Goal: Task Accomplishment & Management: Use online tool/utility

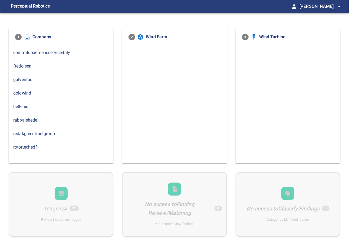
click at [24, 119] on span "rabbalshede" at bounding box center [60, 120] width 95 height 6
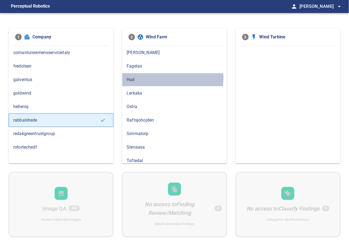
click at [131, 78] on span "Hud" at bounding box center [174, 80] width 95 height 6
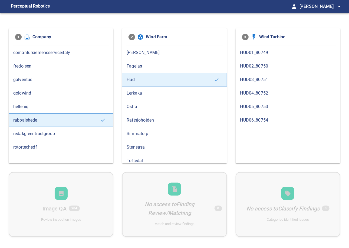
click at [253, 67] on span "HUD02_80750" at bounding box center [287, 66] width 95 height 6
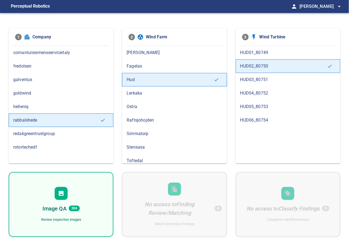
click at [74, 192] on div "Image QA 204 Review inspection images" at bounding box center [61, 204] width 105 height 65
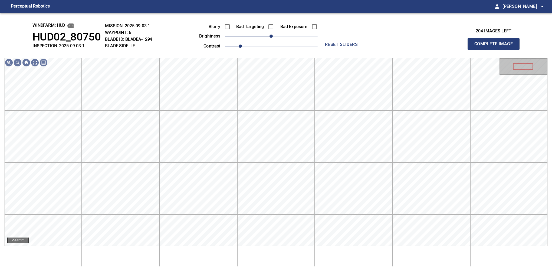
click at [7, 41] on div "windfarm: Hud HUD02_80750 INSPECTION: 2025-09-03-1 MISSION: 2025-09-03-1 WAYPOI…" at bounding box center [276, 142] width 552 height 258
click at [273, 36] on span "0" at bounding box center [270, 36] width 3 height 3
click at [277, 35] on span "20" at bounding box center [278, 36] width 3 height 3
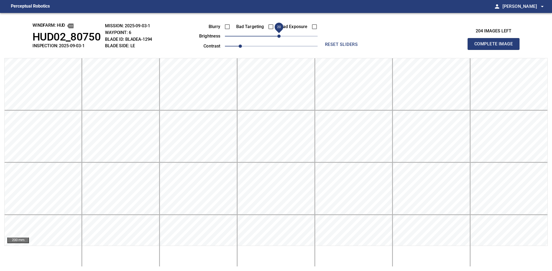
click at [277, 35] on span "20" at bounding box center [278, 36] width 3 height 3
click at [277, 36] on span "20" at bounding box center [278, 36] width 3 height 3
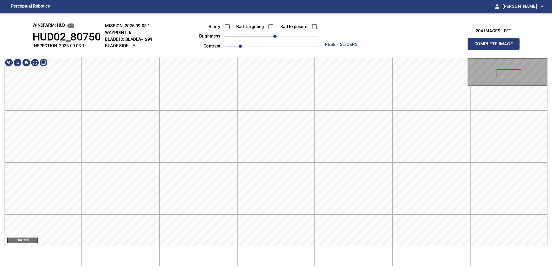
click at [317, 50] on div "windfarm: Hud HUD02_80750 INSPECTION: 2025-09-03-1 MISSION: 2025-09-03-1 WAYPOI…" at bounding box center [276, 142] width 552 height 258
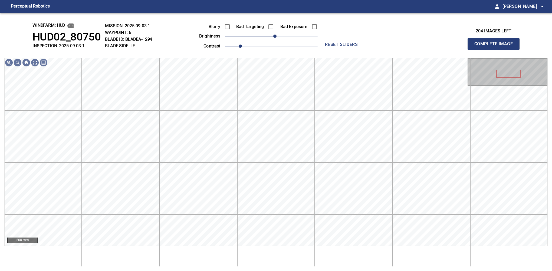
click at [348, 50] on button "Complete Image" at bounding box center [493, 44] width 52 height 12
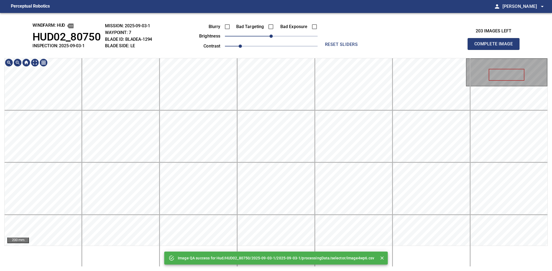
click at [297, 54] on div "Image QA success for Hud/HUD02_80750/2025-09-03-1/2025-09-03-1/processingData/s…" at bounding box center [276, 142] width 552 height 258
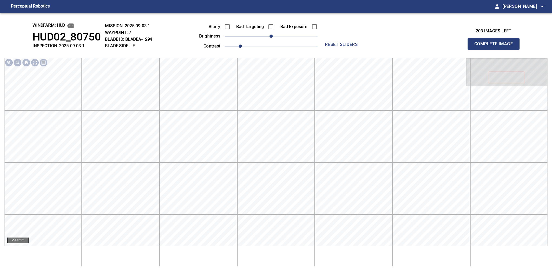
click at [348, 50] on button "Complete Image" at bounding box center [493, 44] width 52 height 12
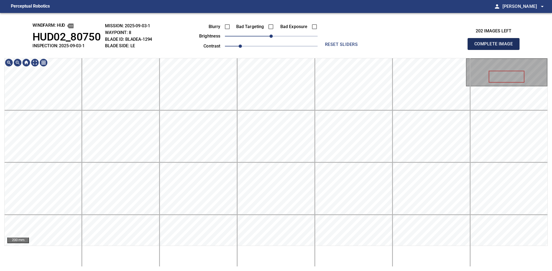
click at [348, 50] on button "Complete Image" at bounding box center [493, 44] width 52 height 12
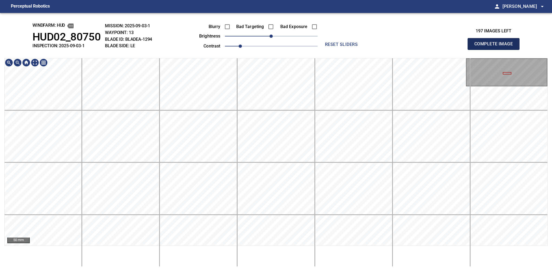
click at [348, 50] on button "Complete Image" at bounding box center [493, 44] width 52 height 12
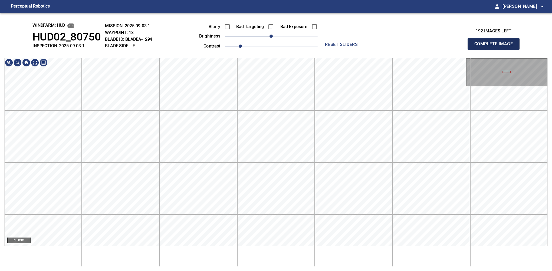
click at [348, 50] on button "Complete Image" at bounding box center [493, 44] width 52 height 12
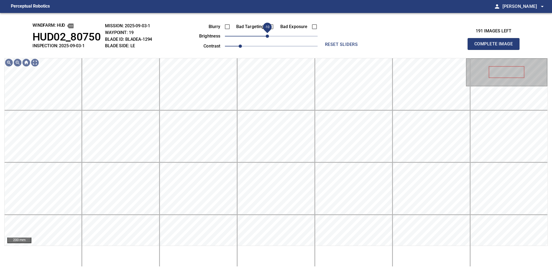
click at [268, 37] on span "-10" at bounding box center [266, 36] width 3 height 3
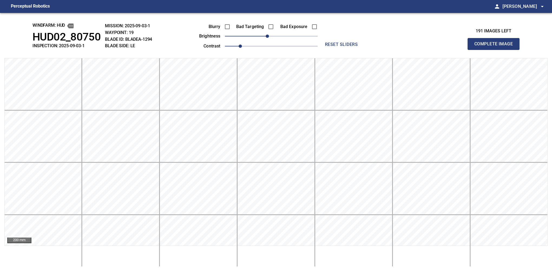
click at [348, 50] on button "Complete Image" at bounding box center [493, 44] width 52 height 12
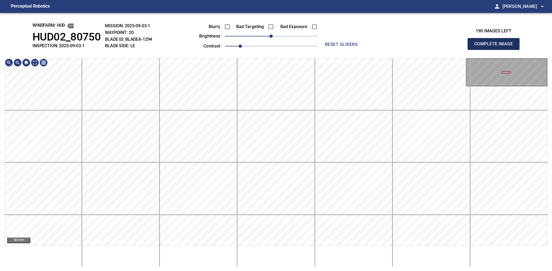
click at [348, 50] on button "Complete Image" at bounding box center [493, 44] width 52 height 12
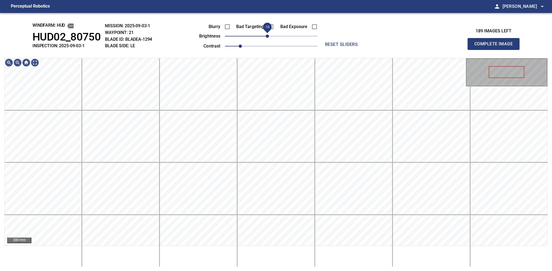
drag, startPoint x: 270, startPoint y: 38, endPoint x: 268, endPoint y: 40, distance: 3.1
click at [268, 38] on span "-10" at bounding box center [266, 36] width 3 height 3
click at [348, 50] on button "Complete Image" at bounding box center [493, 44] width 52 height 12
click at [268, 38] on span "-10" at bounding box center [266, 36] width 3 height 3
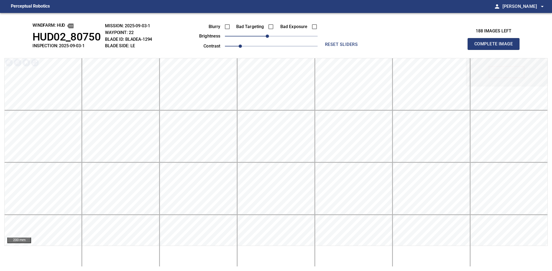
click at [348, 50] on button "Complete Image" at bounding box center [493, 44] width 52 height 12
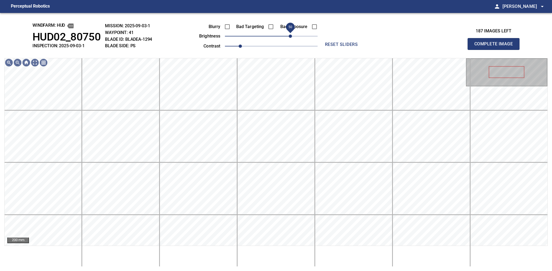
drag, startPoint x: 277, startPoint y: 39, endPoint x: 289, endPoint y: 36, distance: 12.2
click at [289, 36] on span "50" at bounding box center [289, 36] width 3 height 3
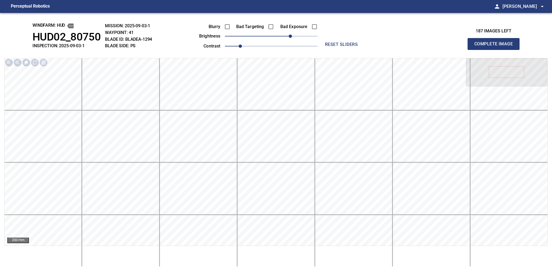
click at [348, 50] on button "Complete Image" at bounding box center [493, 44] width 52 height 12
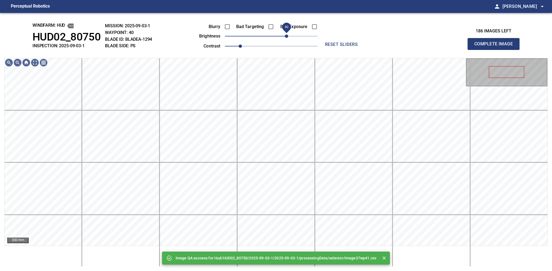
click at [287, 36] on span "40" at bounding box center [271, 36] width 93 height 8
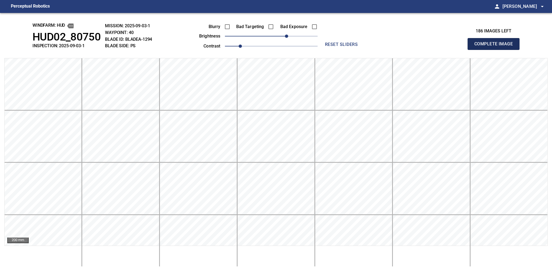
click at [348, 50] on button "Complete Image" at bounding box center [493, 44] width 52 height 12
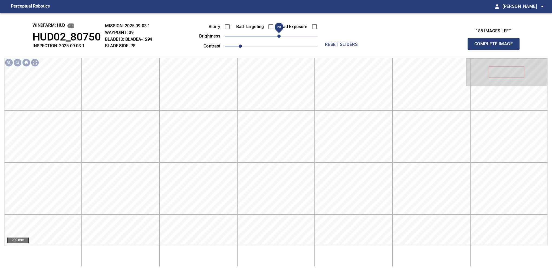
drag, startPoint x: 273, startPoint y: 40, endPoint x: 277, endPoint y: 34, distance: 6.9
click at [277, 35] on span "20" at bounding box center [278, 36] width 3 height 3
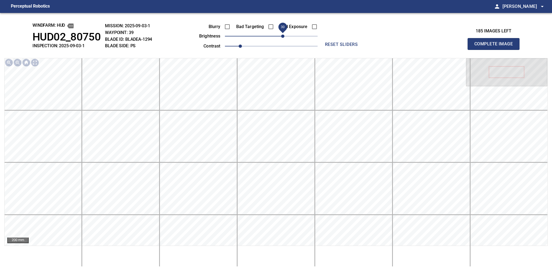
click at [281, 36] on span "30" at bounding box center [282, 36] width 3 height 3
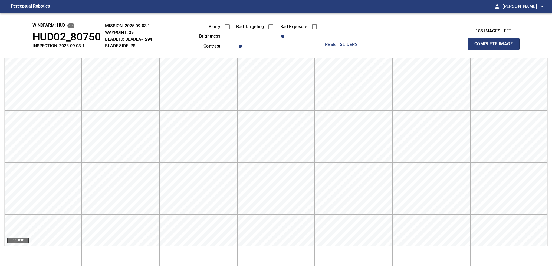
click at [348, 50] on button "Complete Image" at bounding box center [493, 44] width 52 height 12
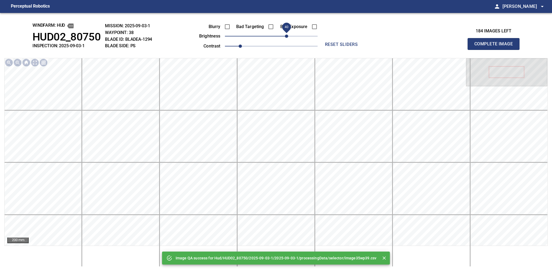
drag, startPoint x: 279, startPoint y: 36, endPoint x: 288, endPoint y: 36, distance: 8.7
click at [288, 36] on span "40" at bounding box center [286, 36] width 3 height 3
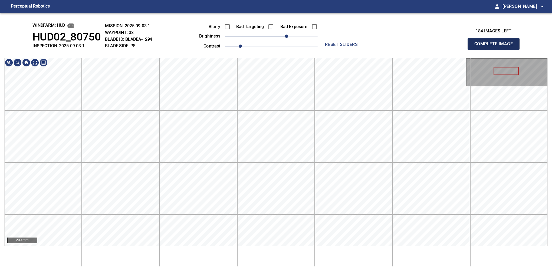
click at [348, 50] on button "Complete Image" at bounding box center [493, 44] width 52 height 12
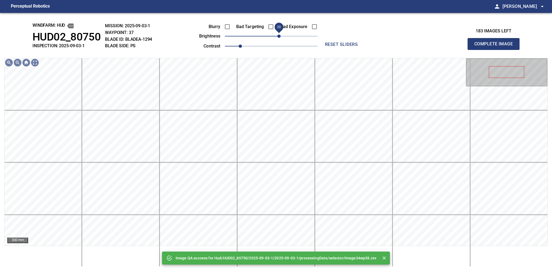
click at [280, 38] on span "20" at bounding box center [278, 36] width 3 height 3
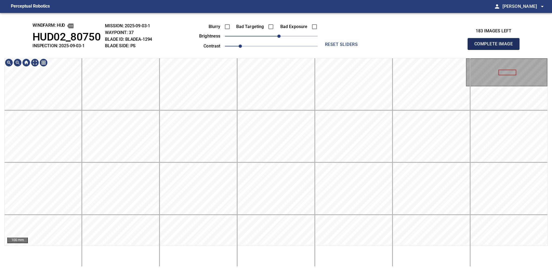
click at [348, 50] on button "Complete Image" at bounding box center [493, 44] width 52 height 12
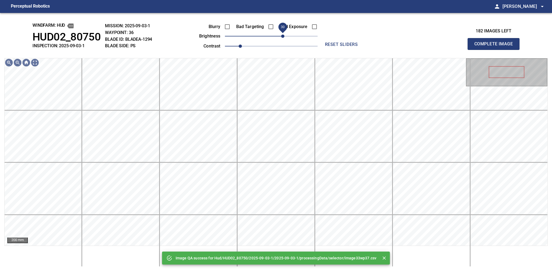
drag, startPoint x: 274, startPoint y: 37, endPoint x: 283, endPoint y: 39, distance: 9.4
click at [283, 38] on span "30" at bounding box center [282, 36] width 3 height 3
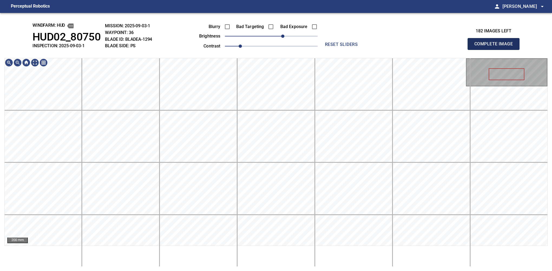
click at [348, 50] on button "Complete Image" at bounding box center [493, 44] width 52 height 12
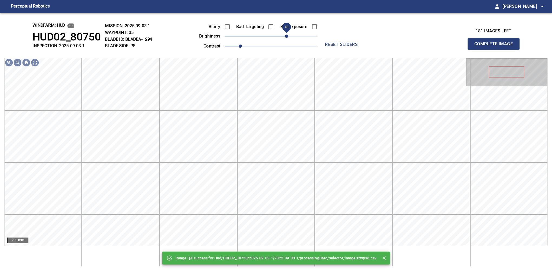
drag, startPoint x: 274, startPoint y: 40, endPoint x: 285, endPoint y: 38, distance: 11.6
click at [285, 38] on span "40" at bounding box center [286, 36] width 3 height 3
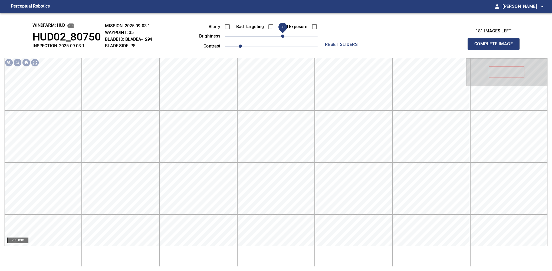
click at [283, 38] on span "30" at bounding box center [282, 36] width 3 height 3
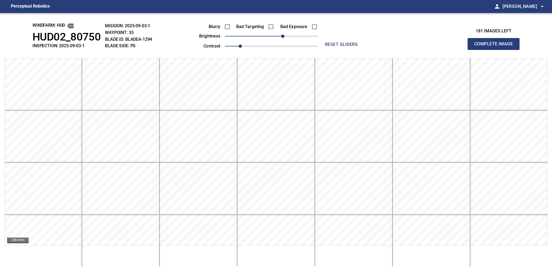
click at [348, 50] on button "Complete Image" at bounding box center [493, 44] width 52 height 12
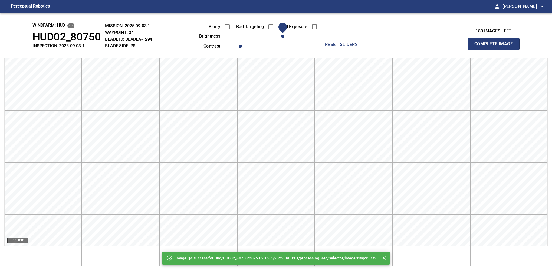
click at [282, 35] on span "30" at bounding box center [271, 36] width 93 height 8
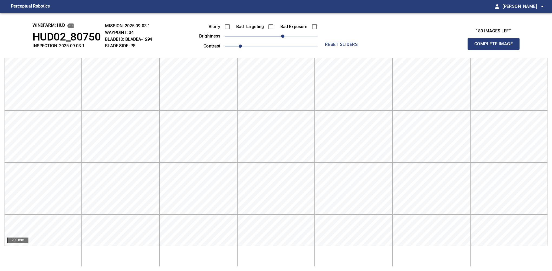
click at [348, 50] on button "Complete Image" at bounding box center [493, 44] width 52 height 12
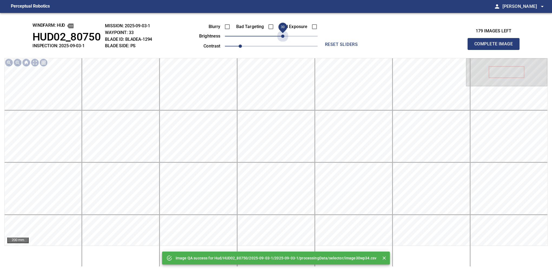
click at [282, 35] on span "30" at bounding box center [271, 36] width 93 height 8
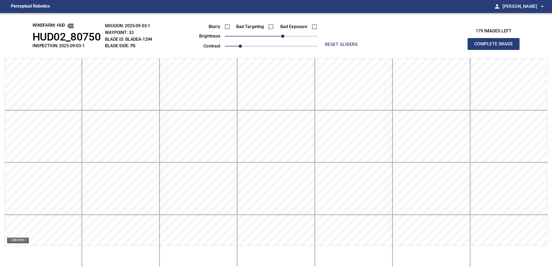
click at [348, 50] on button "Complete Image" at bounding box center [493, 44] width 52 height 12
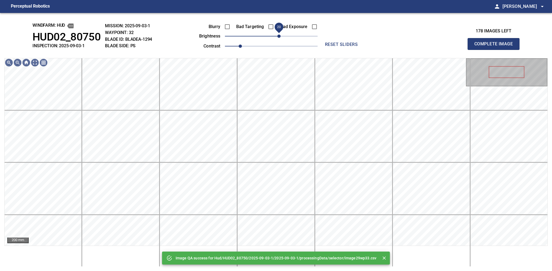
drag, startPoint x: 282, startPoint y: 35, endPoint x: 279, endPoint y: 37, distance: 3.2
click at [279, 37] on span "20" at bounding box center [271, 36] width 93 height 8
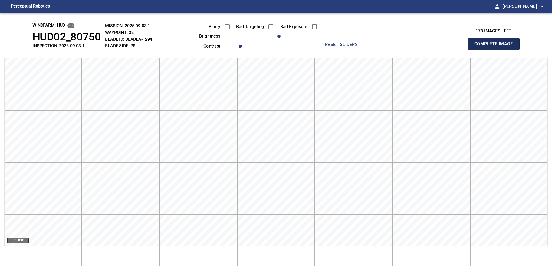
click at [348, 50] on button "Complete Image" at bounding box center [493, 44] width 52 height 12
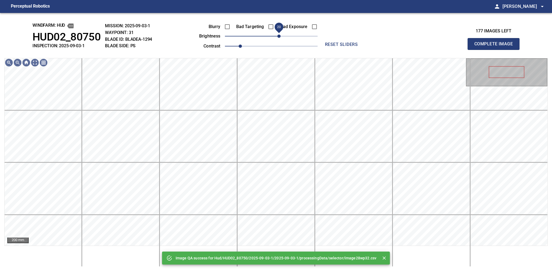
click at [280, 37] on span "20" at bounding box center [271, 36] width 93 height 8
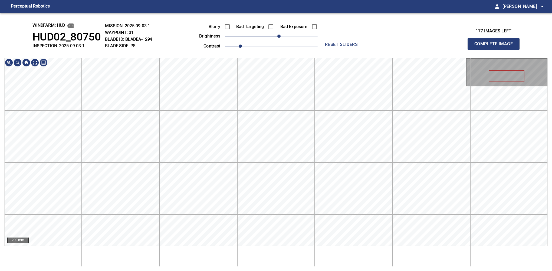
click at [348, 50] on button "Complete Image" at bounding box center [493, 44] width 52 height 12
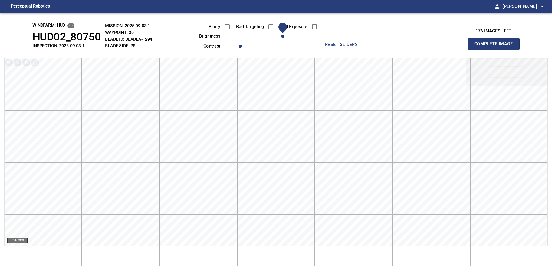
drag, startPoint x: 275, startPoint y: 37, endPoint x: 282, endPoint y: 36, distance: 6.8
click at [282, 36] on span "30" at bounding box center [282, 36] width 3 height 3
click at [348, 50] on button "Complete Image" at bounding box center [493, 44] width 52 height 12
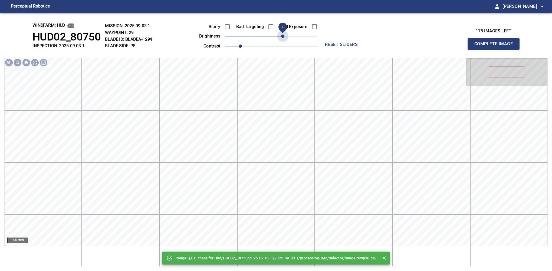
click at [282, 36] on span "30" at bounding box center [271, 36] width 93 height 8
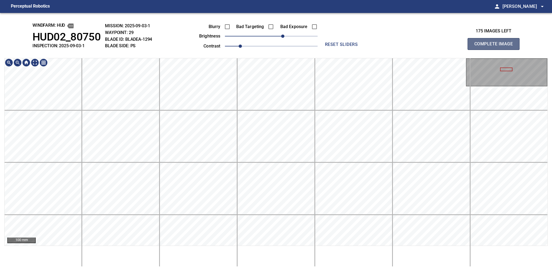
click at [348, 50] on button "Complete Image" at bounding box center [493, 44] width 52 height 12
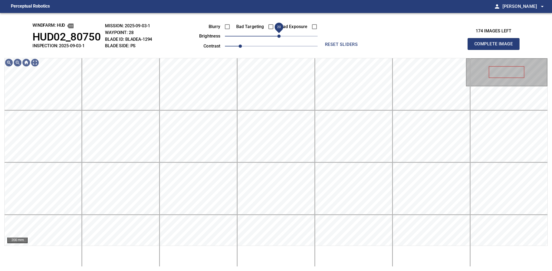
drag, startPoint x: 274, startPoint y: 41, endPoint x: 280, endPoint y: 39, distance: 6.4
click at [280, 38] on span "20" at bounding box center [278, 36] width 3 height 3
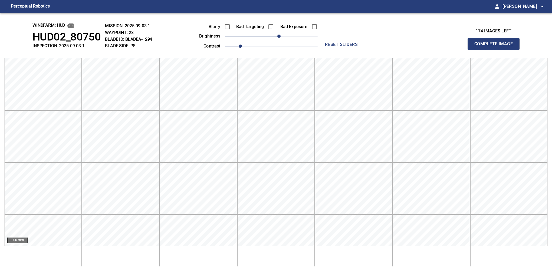
click at [348, 50] on button "Complete Image" at bounding box center [493, 44] width 52 height 12
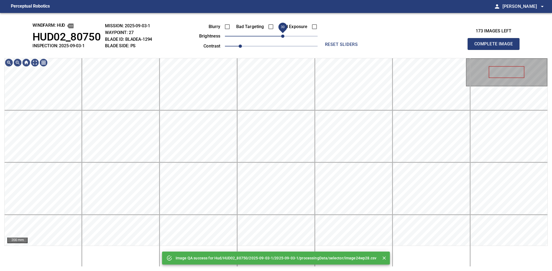
drag, startPoint x: 273, startPoint y: 38, endPoint x: 281, endPoint y: 38, distance: 8.4
click at [281, 38] on span "30" at bounding box center [282, 36] width 3 height 3
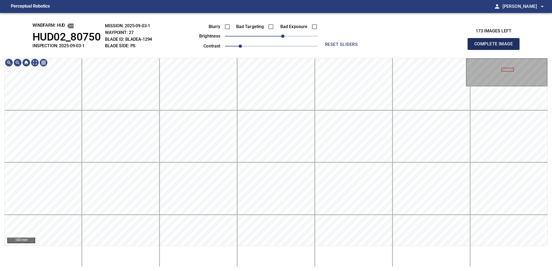
click at [348, 50] on button "Complete Image" at bounding box center [493, 44] width 52 height 12
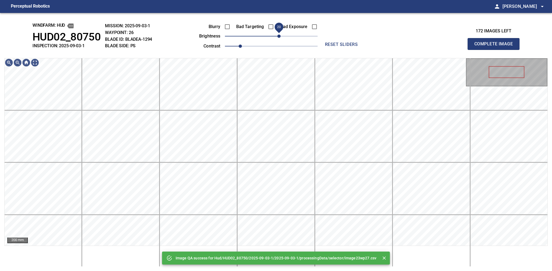
click at [280, 39] on span "20" at bounding box center [271, 36] width 93 height 8
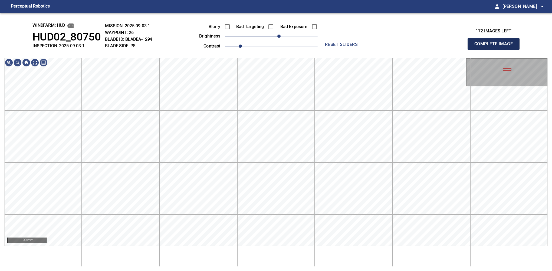
click at [348, 50] on button "Complete Image" at bounding box center [493, 44] width 52 height 12
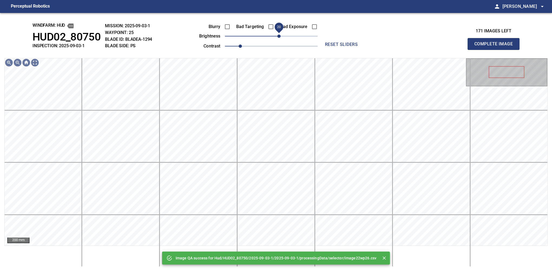
click at [277, 38] on span "20" at bounding box center [278, 36] width 3 height 3
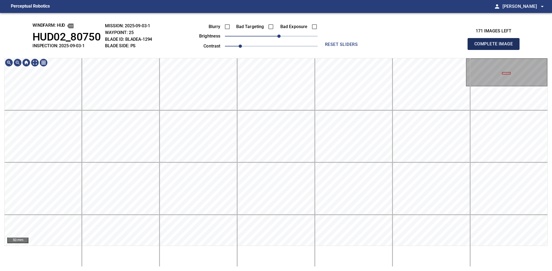
click at [348, 50] on button "Complete Image" at bounding box center [493, 44] width 52 height 12
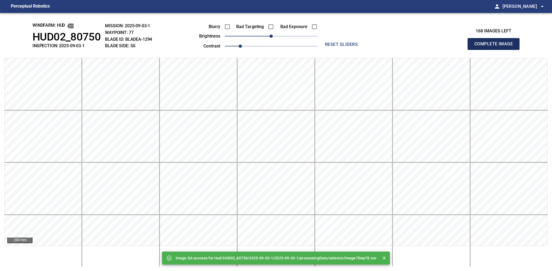
click at [348, 50] on button "Complete Image" at bounding box center [493, 44] width 52 height 12
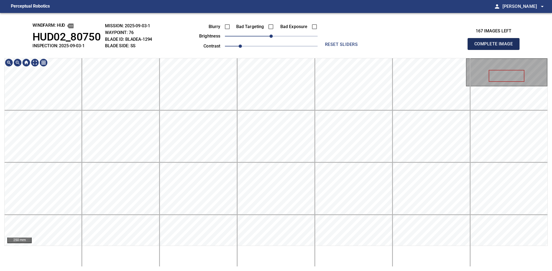
click at [348, 50] on button "Complete Image" at bounding box center [493, 44] width 52 height 12
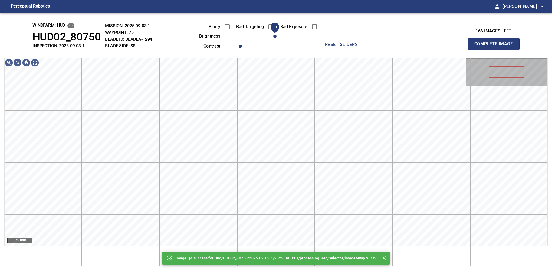
click at [273, 35] on span "10" at bounding box center [274, 36] width 3 height 3
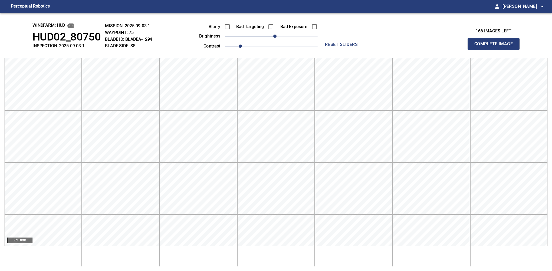
click at [348, 50] on button "Complete Image" at bounding box center [493, 44] width 52 height 12
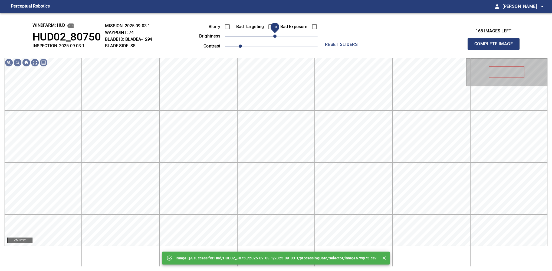
drag, startPoint x: 269, startPoint y: 39, endPoint x: 277, endPoint y: 37, distance: 7.6
click at [276, 37] on span "10" at bounding box center [274, 36] width 3 height 3
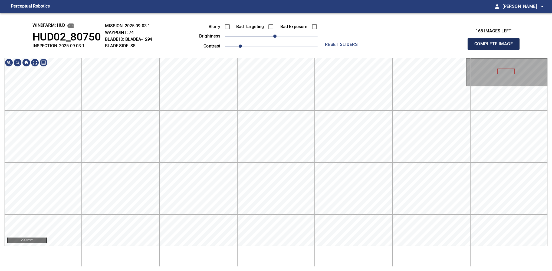
click at [348, 50] on button "Complete Image" at bounding box center [493, 44] width 52 height 12
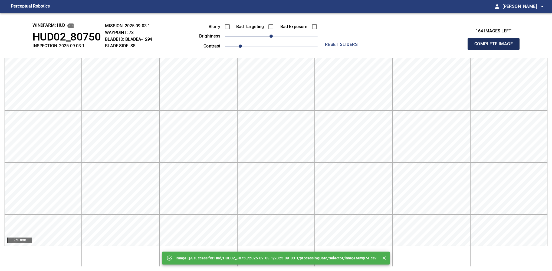
click at [348, 50] on button "Complete Image" at bounding box center [493, 44] width 52 height 12
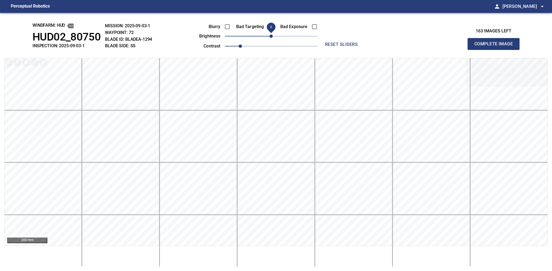
click at [348, 50] on button "Complete Image" at bounding box center [493, 44] width 52 height 12
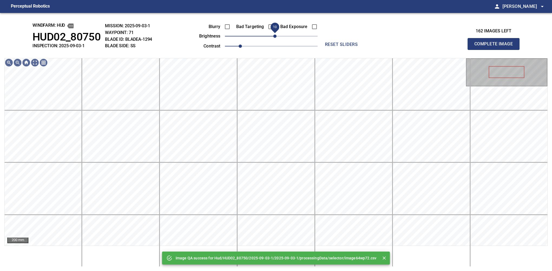
drag, startPoint x: 270, startPoint y: 37, endPoint x: 274, endPoint y: 35, distance: 4.8
click at [274, 35] on span "10" at bounding box center [274, 36] width 3 height 3
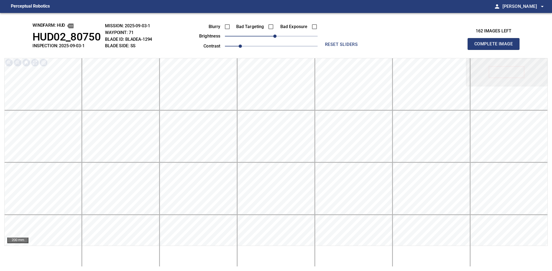
click at [348, 50] on button "Complete Image" at bounding box center [493, 44] width 52 height 12
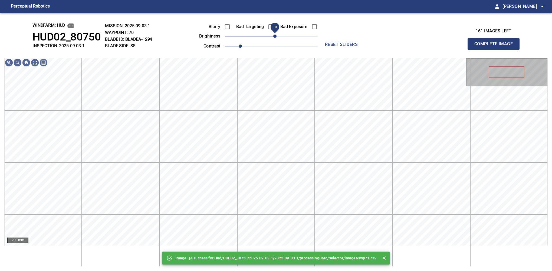
click at [274, 38] on span "10" at bounding box center [274, 36] width 3 height 3
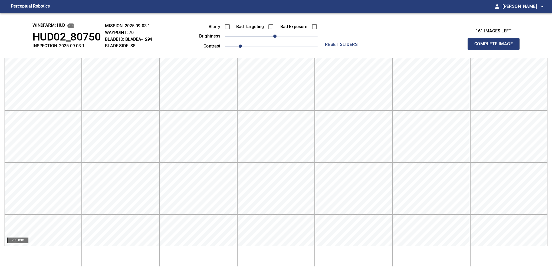
click at [348, 50] on button "Complete Image" at bounding box center [493, 44] width 52 height 12
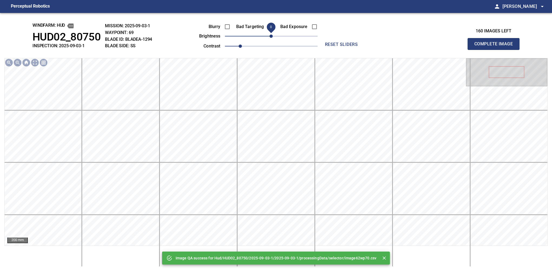
click at [273, 37] on span "0" at bounding box center [270, 36] width 3 height 3
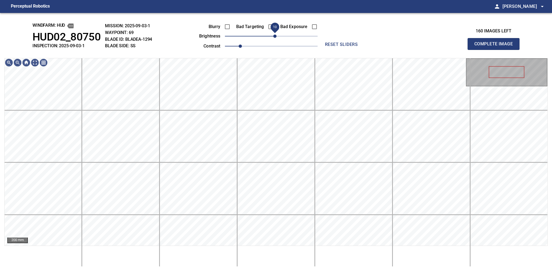
click at [274, 36] on span "10" at bounding box center [274, 36] width 3 height 3
click at [348, 50] on button "Complete Image" at bounding box center [493, 44] width 52 height 12
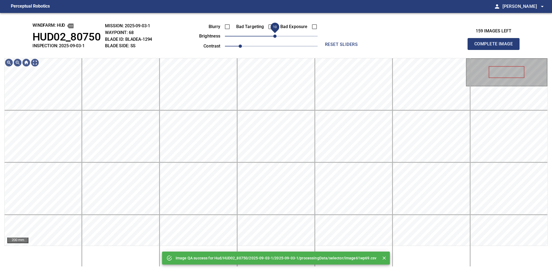
click at [276, 36] on span "10" at bounding box center [274, 36] width 3 height 3
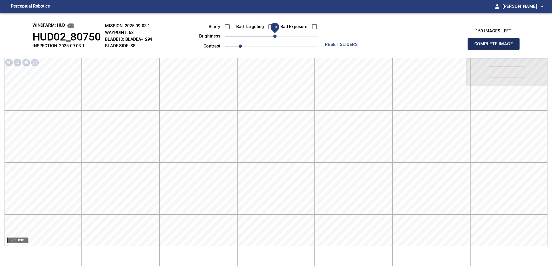
click at [348, 50] on button "Complete Image" at bounding box center [493, 44] width 52 height 12
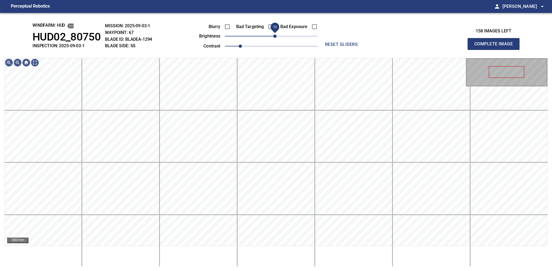
click at [274, 36] on span "10" at bounding box center [274, 36] width 3 height 3
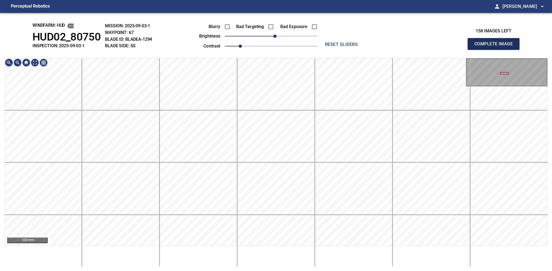
click at [348, 50] on button "Complete Image" at bounding box center [493, 44] width 52 height 12
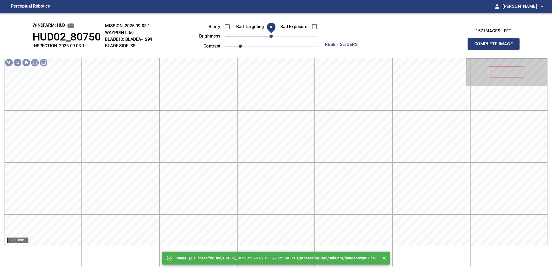
click at [273, 38] on span "0" at bounding box center [270, 36] width 3 height 3
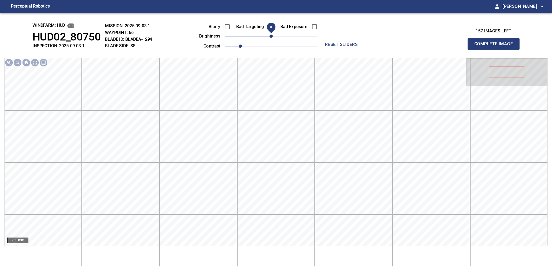
click at [273, 38] on span "0" at bounding box center [270, 36] width 3 height 3
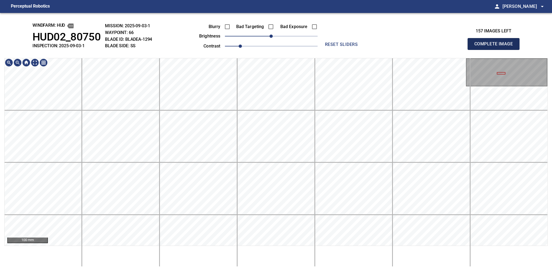
click at [348, 50] on button "Complete Image" at bounding box center [493, 44] width 52 height 12
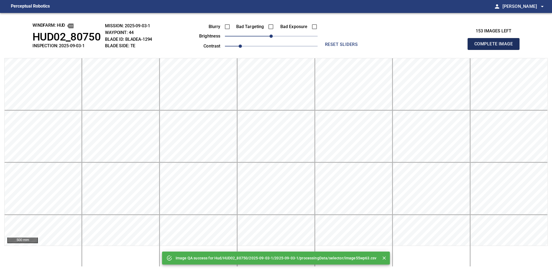
click at [348, 50] on button "Complete Image" at bounding box center [493, 44] width 52 height 12
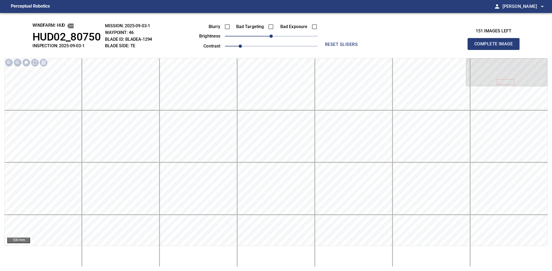
click at [348, 50] on button "Complete Image" at bounding box center [493, 44] width 52 height 12
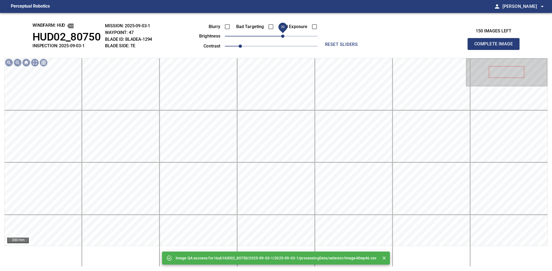
click at [283, 35] on span "30" at bounding box center [282, 36] width 3 height 3
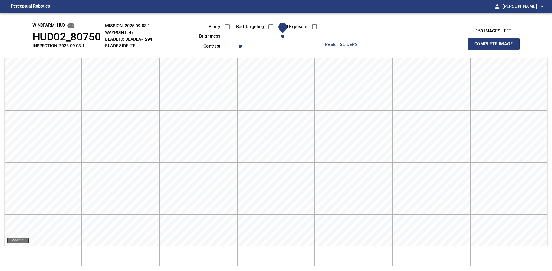
click at [348, 50] on button "Complete Image" at bounding box center [493, 44] width 52 height 12
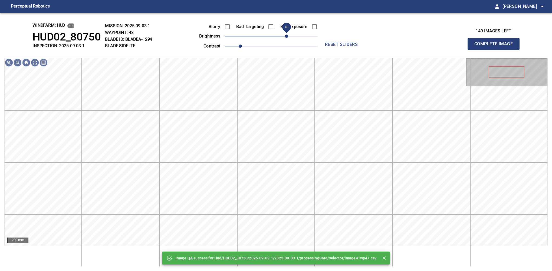
click at [287, 38] on span "40" at bounding box center [286, 36] width 3 height 3
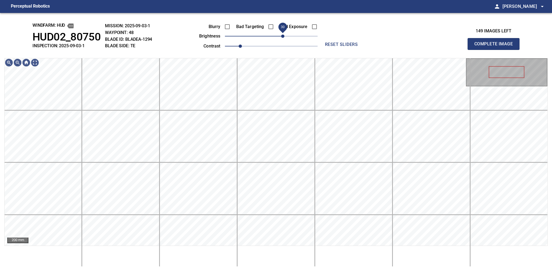
click at [283, 36] on span "30" at bounding box center [282, 36] width 3 height 3
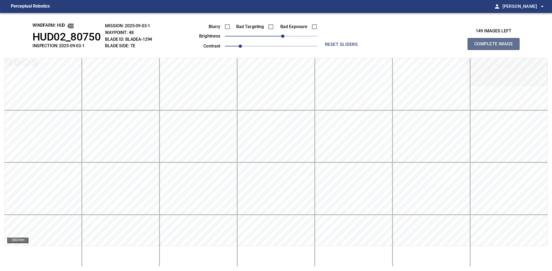
click at [348, 50] on button "Complete Image" at bounding box center [493, 44] width 52 height 12
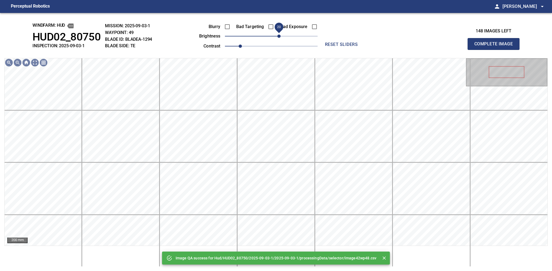
click at [280, 36] on span "20" at bounding box center [278, 36] width 3 height 3
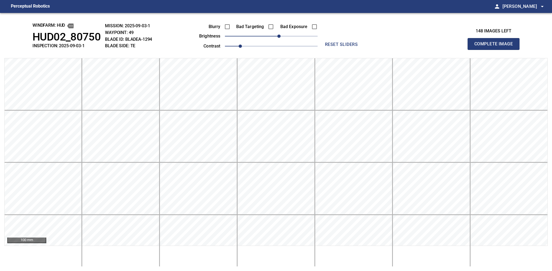
click at [348, 50] on button "Complete Image" at bounding box center [493, 44] width 52 height 12
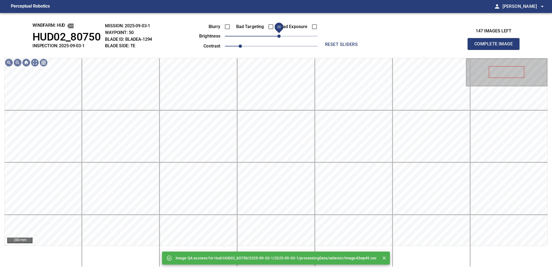
click at [280, 38] on span "20" at bounding box center [278, 36] width 3 height 3
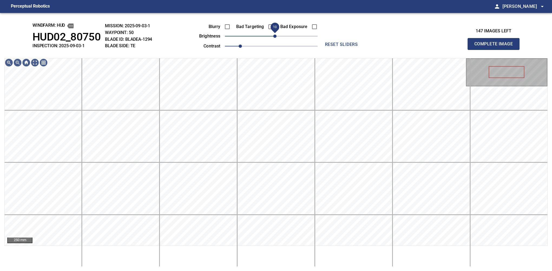
drag, startPoint x: 280, startPoint y: 38, endPoint x: 276, endPoint y: 39, distance: 4.1
click at [276, 38] on span "10" at bounding box center [274, 36] width 3 height 3
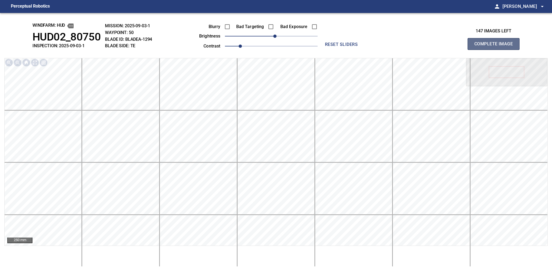
click at [348, 50] on button "Complete Image" at bounding box center [493, 44] width 52 height 12
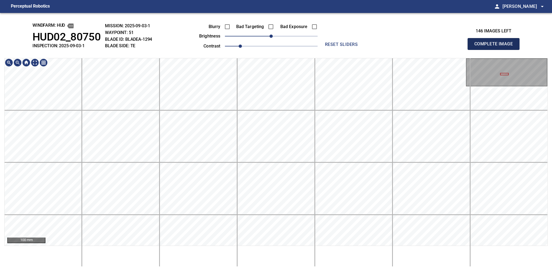
click at [348, 50] on button "Complete Image" at bounding box center [493, 44] width 52 height 12
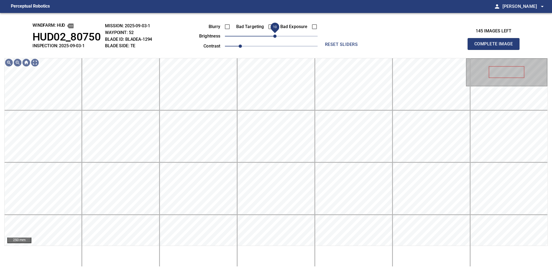
click at [273, 36] on span "10" at bounding box center [274, 36] width 3 height 3
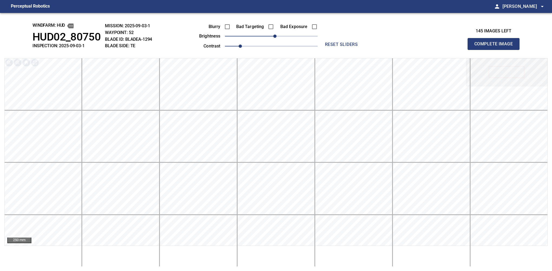
click at [348, 50] on button "Complete Image" at bounding box center [493, 44] width 52 height 12
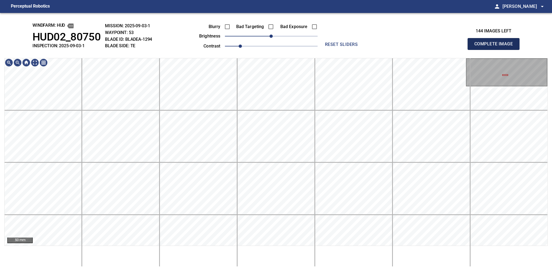
click at [348, 50] on button "Complete Image" at bounding box center [493, 44] width 52 height 12
click at [282, 248] on html "Perceptual Robotics person [PERSON_NAME] arrow_drop_down windfarm: Hud HUD02_80…" at bounding box center [276, 135] width 552 height 271
click at [307, 248] on html "Perceptual Robotics person [PERSON_NAME] arrow_drop_down windfarm: Hud HUD02_80…" at bounding box center [276, 135] width 552 height 271
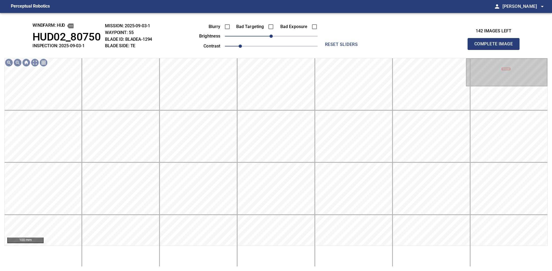
click at [286, 248] on div "100 mm" at bounding box center [275, 162] width 543 height 209
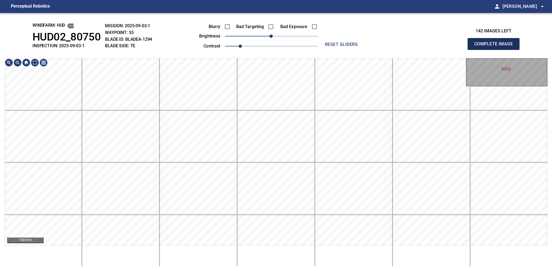
click at [348, 50] on button "Complete Image" at bounding box center [493, 44] width 52 height 12
click at [275, 248] on div "100 mm" at bounding box center [275, 162] width 543 height 209
click at [279, 248] on html "Perceptual Robotics person [PERSON_NAME] arrow_drop_down windfarm: Hud HUD02_80…" at bounding box center [276, 135] width 552 height 271
click at [348, 50] on button "Complete Image" at bounding box center [493, 44] width 52 height 12
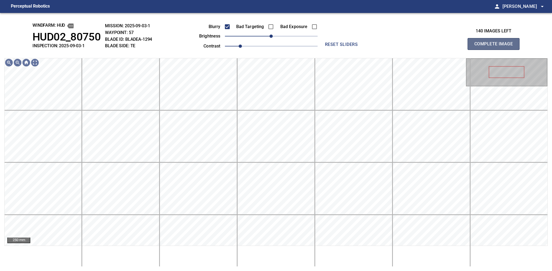
click at [348, 50] on button "Complete Image" at bounding box center [493, 44] width 52 height 12
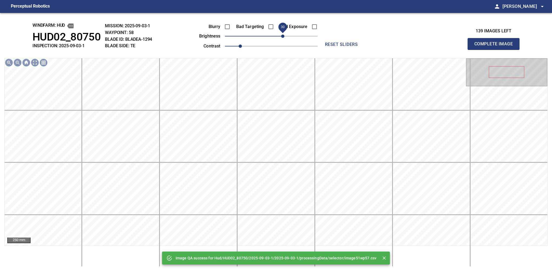
drag, startPoint x: 274, startPoint y: 40, endPoint x: 282, endPoint y: 38, distance: 7.8
click at [282, 38] on span "30" at bounding box center [282, 36] width 3 height 3
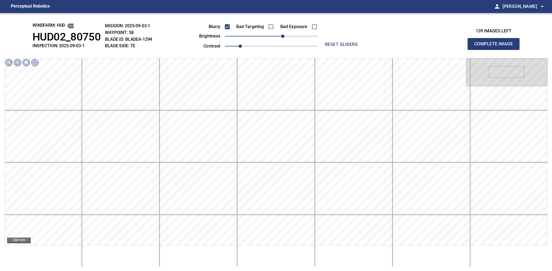
click at [348, 50] on button "Complete Image" at bounding box center [493, 44] width 52 height 12
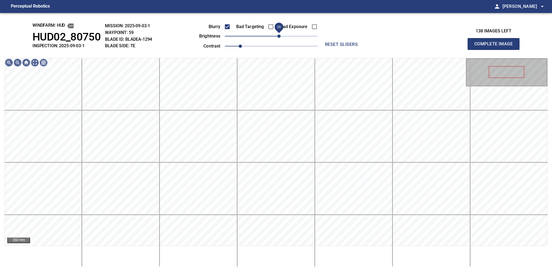
click at [278, 37] on span "20" at bounding box center [278, 36] width 3 height 3
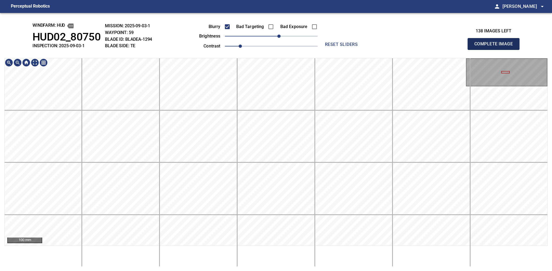
click at [348, 50] on button "Complete Image" at bounding box center [493, 44] width 52 height 12
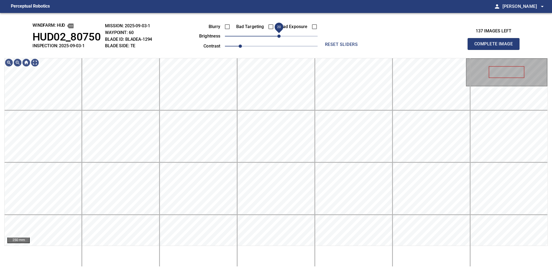
click at [277, 37] on span "20" at bounding box center [271, 36] width 93 height 8
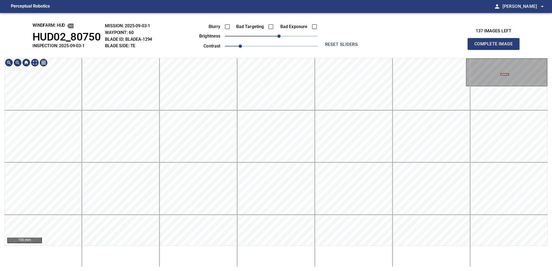
click at [275, 248] on div "100 mm" at bounding box center [275, 162] width 543 height 209
click at [283, 5] on main "Perceptual Robotics person [PERSON_NAME] arrow_drop_down windfarm: Hud HUD02_80…" at bounding box center [276, 135] width 552 height 271
click at [277, 248] on html "Perceptual Robotics person [PERSON_NAME] arrow_drop_down windfarm: Hud HUD02_80…" at bounding box center [276, 135] width 552 height 271
click at [264, 0] on html "Perceptual Robotics person [PERSON_NAME] arrow_drop_down windfarm: Hud HUD02_80…" at bounding box center [276, 135] width 552 height 271
click at [262, 248] on html "Perceptual Robotics person [PERSON_NAME] arrow_drop_down windfarm: Hud HUD02_80…" at bounding box center [276, 135] width 552 height 271
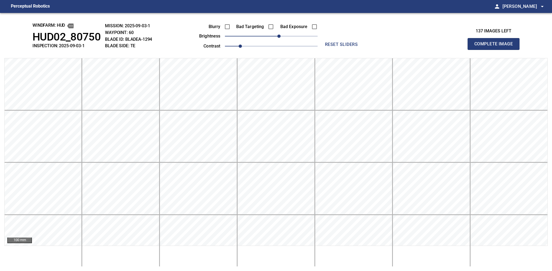
click at [348, 50] on button "Complete Image" at bounding box center [493, 44] width 52 height 12
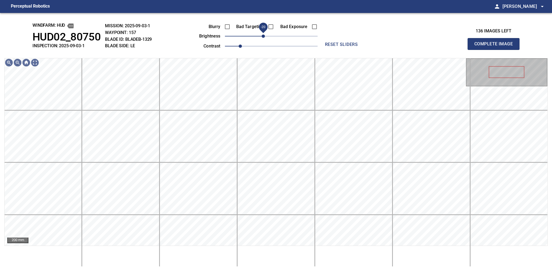
drag, startPoint x: 267, startPoint y: 38, endPoint x: 264, endPoint y: 39, distance: 3.2
click at [264, 38] on span "-20" at bounding box center [262, 36] width 3 height 3
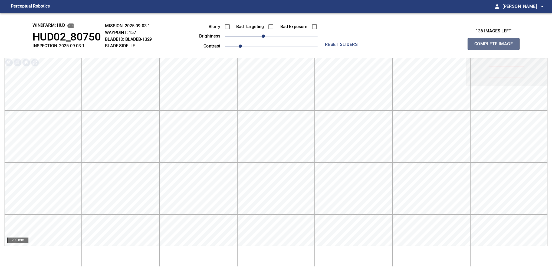
click at [348, 50] on button "Complete Image" at bounding box center [493, 44] width 52 height 12
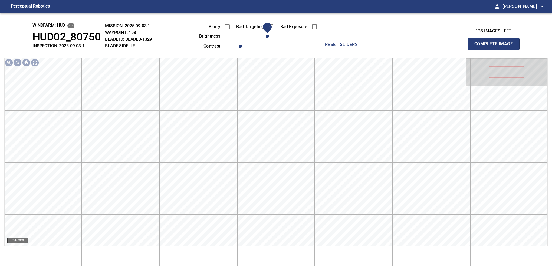
click at [267, 37] on span "-10" at bounding box center [266, 36] width 3 height 3
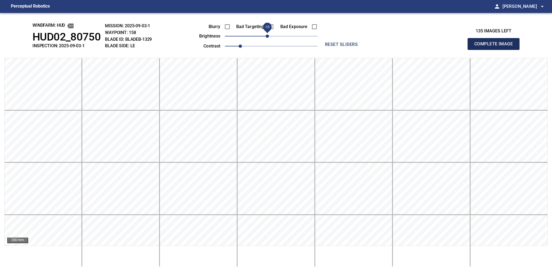
click at [348, 50] on button "Complete Image" at bounding box center [493, 44] width 52 height 12
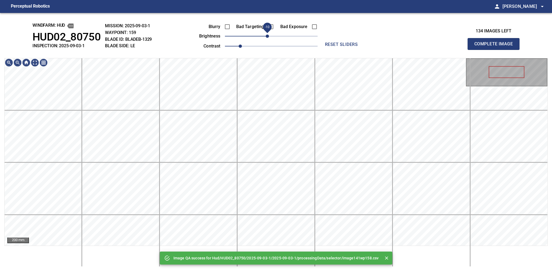
click at [267, 38] on span "-10" at bounding box center [266, 36] width 3 height 3
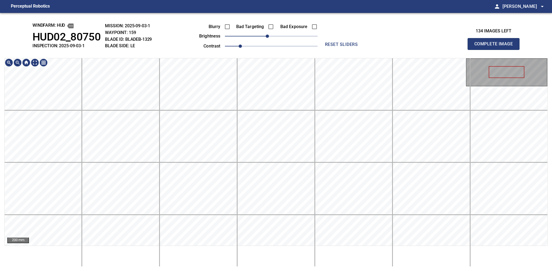
click at [266, 248] on div "200 mm" at bounding box center [275, 162] width 543 height 209
click at [348, 50] on button "Complete Image" at bounding box center [493, 44] width 52 height 12
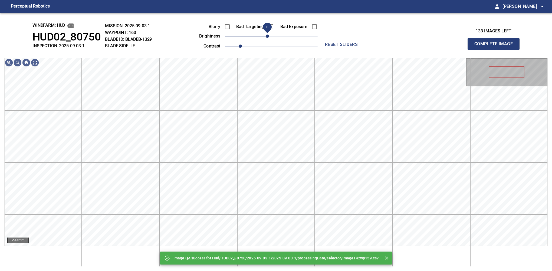
click at [266, 38] on span "-10" at bounding box center [266, 36] width 3 height 3
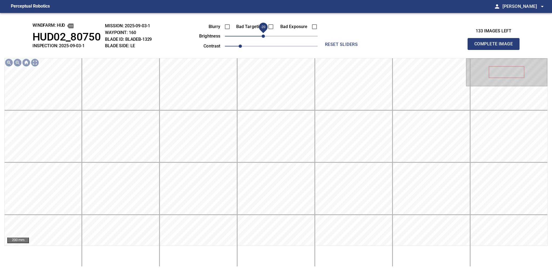
click at [264, 38] on span "-20" at bounding box center [262, 36] width 3 height 3
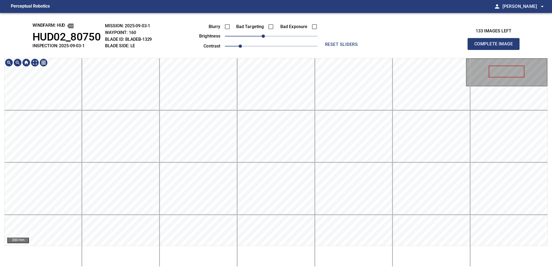
click at [269, 248] on html "Perceptual Robotics person [PERSON_NAME] arrow_drop_down windfarm: Hud HUD02_80…" at bounding box center [276, 135] width 552 height 271
click at [329, 41] on span "reset sliders" at bounding box center [341, 45] width 39 height 8
click at [265, 36] on span "-20" at bounding box center [262, 36] width 3 height 3
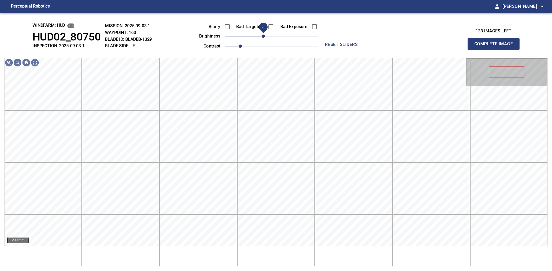
click at [264, 36] on span "-20" at bounding box center [262, 36] width 3 height 3
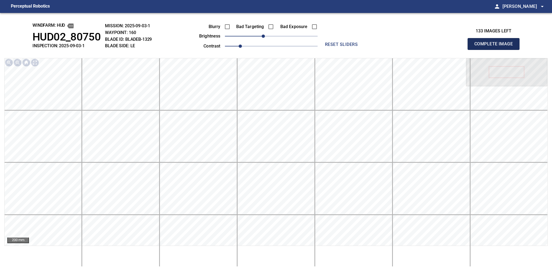
click at [348, 50] on button "Complete Image" at bounding box center [493, 44] width 52 height 12
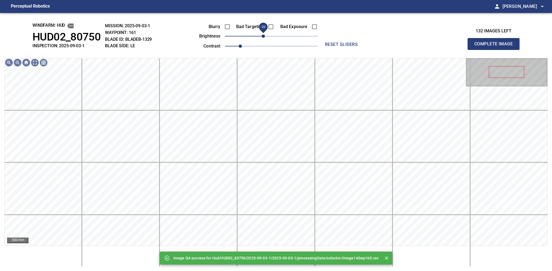
drag, startPoint x: 271, startPoint y: 35, endPoint x: 265, endPoint y: 36, distance: 6.5
click at [265, 36] on span "-20" at bounding box center [262, 36] width 3 height 3
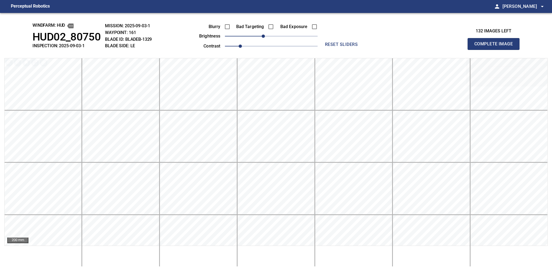
click at [348, 50] on button "Complete Image" at bounding box center [493, 44] width 52 height 12
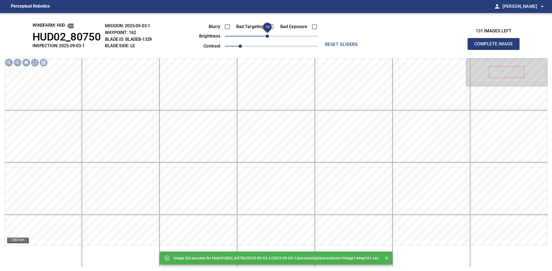
click at [268, 35] on span "-10" at bounding box center [266, 36] width 3 height 3
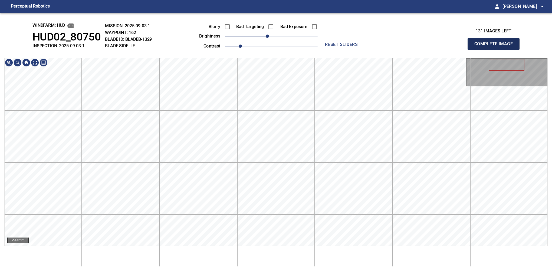
click at [348, 50] on button "Complete Image" at bounding box center [493, 44] width 52 height 12
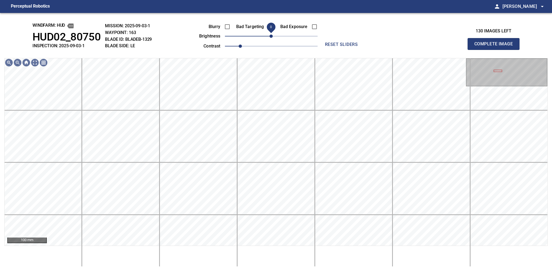
click at [269, 38] on span "0" at bounding box center [270, 36] width 3 height 3
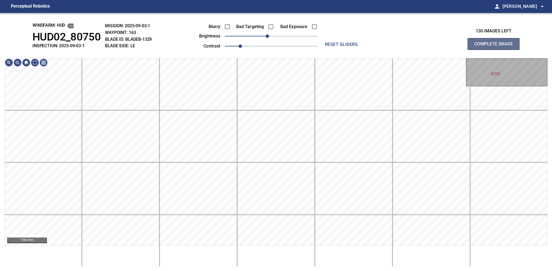
click at [348, 50] on button "Complete Image" at bounding box center [493, 44] width 52 height 12
click at [269, 35] on span "-10" at bounding box center [266, 36] width 3 height 3
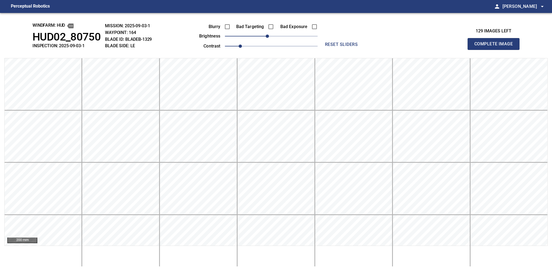
click at [348, 50] on button "Complete Image" at bounding box center [493, 44] width 52 height 12
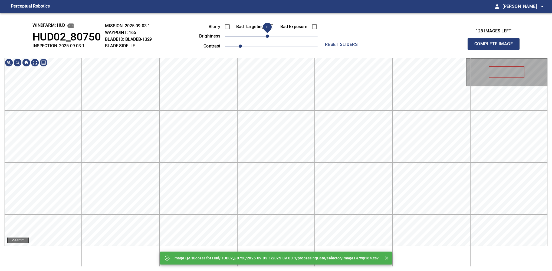
click at [268, 38] on span "-10" at bounding box center [266, 36] width 3 height 3
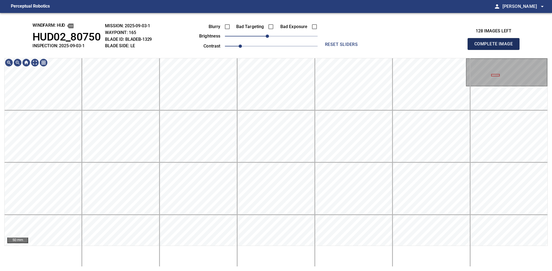
click at [348, 50] on button "Complete Image" at bounding box center [493, 44] width 52 height 12
click at [267, 37] on span "-10" at bounding box center [266, 36] width 3 height 3
click at [348, 50] on button "Complete Image" at bounding box center [493, 44] width 52 height 12
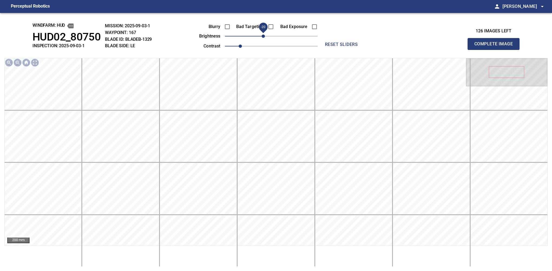
click at [264, 38] on span "-20" at bounding box center [262, 36] width 3 height 3
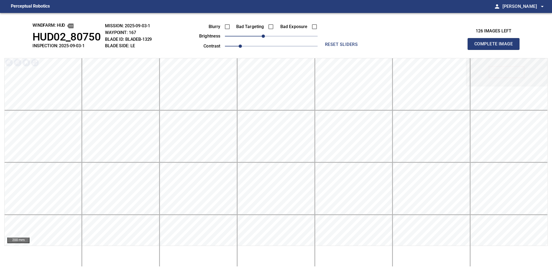
click at [348, 50] on button "Complete Image" at bounding box center [493, 44] width 52 height 12
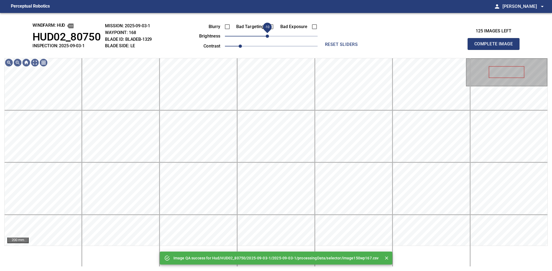
click at [268, 37] on span "-10" at bounding box center [266, 36] width 3 height 3
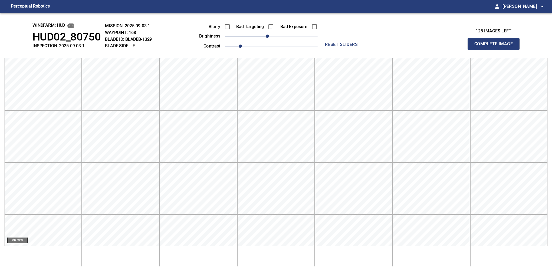
click at [348, 50] on button "Complete Image" at bounding box center [493, 44] width 52 height 12
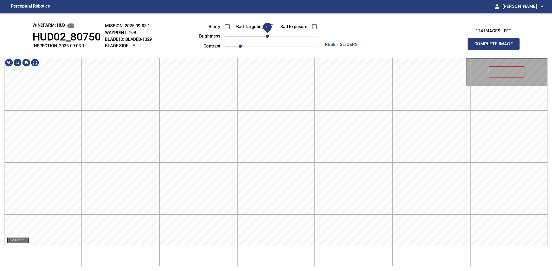
click at [268, 37] on span "-10" at bounding box center [266, 36] width 3 height 3
click at [348, 50] on button "Complete Image" at bounding box center [493, 44] width 52 height 12
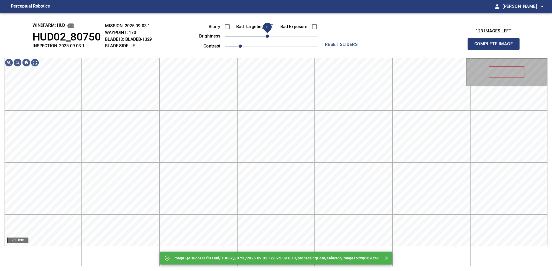
click at [269, 37] on span "-10" at bounding box center [266, 36] width 3 height 3
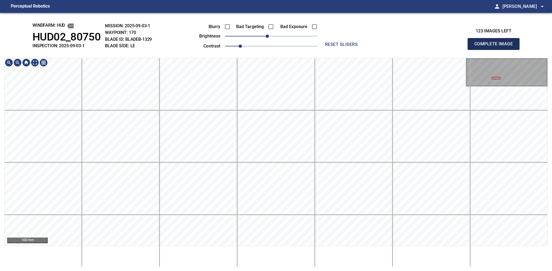
click at [348, 50] on button "Complete Image" at bounding box center [493, 44] width 52 height 12
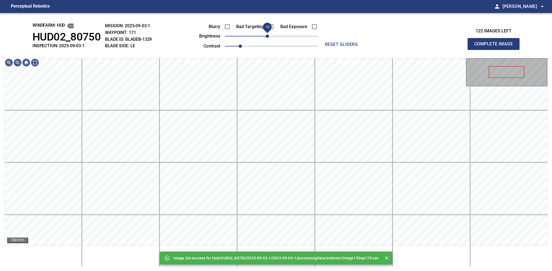
drag, startPoint x: 271, startPoint y: 36, endPoint x: 268, endPoint y: 38, distance: 3.3
click at [268, 38] on span "-10" at bounding box center [266, 36] width 3 height 3
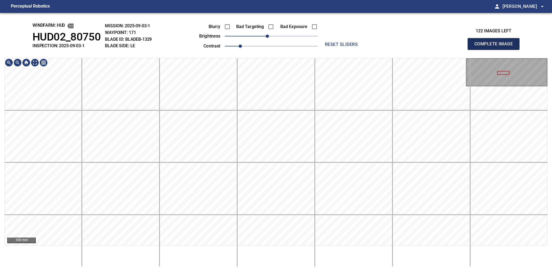
click at [348, 50] on button "Complete Image" at bounding box center [493, 44] width 52 height 12
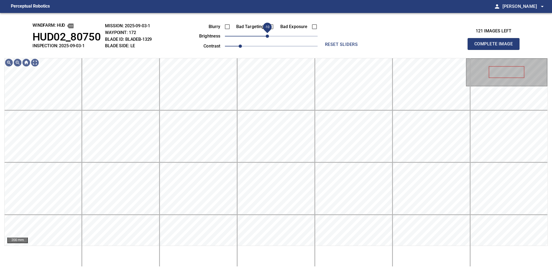
click at [268, 38] on span "-10" at bounding box center [266, 36] width 3 height 3
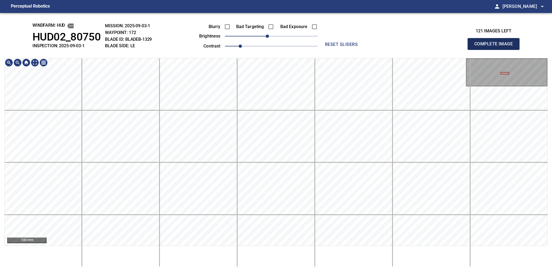
click at [348, 50] on button "Complete Image" at bounding box center [493, 44] width 52 height 12
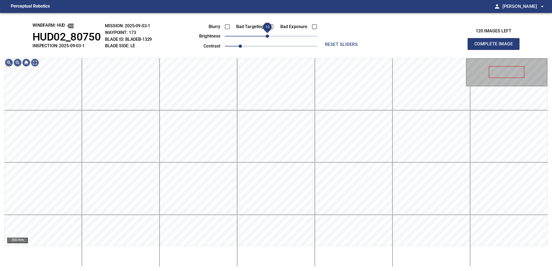
click at [269, 38] on span "-10" at bounding box center [266, 36] width 3 height 3
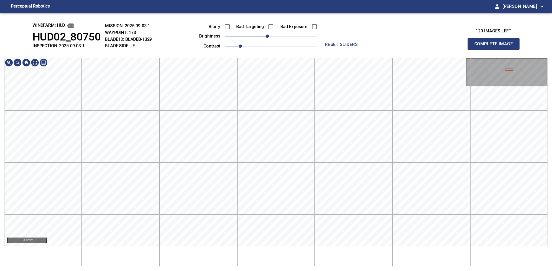
click at [202, 248] on div "100 mm" at bounding box center [275, 162] width 543 height 209
click at [348, 50] on button "Complete Image" at bounding box center [493, 44] width 52 height 12
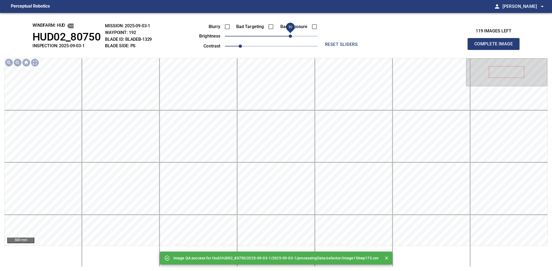
drag, startPoint x: 284, startPoint y: 38, endPoint x: 290, endPoint y: 37, distance: 5.8
click at [290, 37] on span "50" at bounding box center [289, 36] width 3 height 3
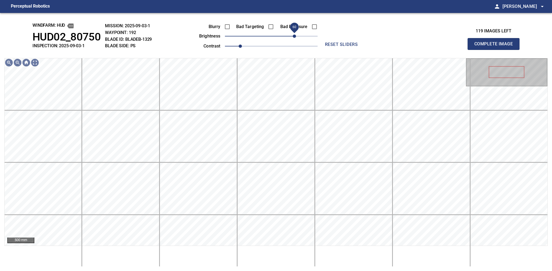
click at [295, 36] on span "60" at bounding box center [294, 36] width 3 height 3
click at [297, 36] on span "70" at bounding box center [297, 36] width 3 height 3
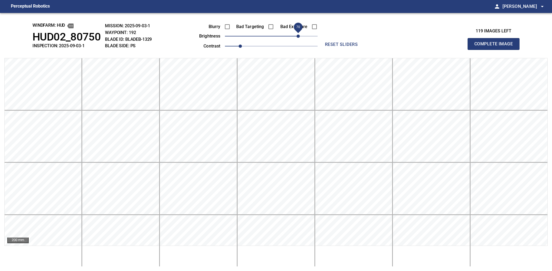
click at [348, 50] on button "Complete Image" at bounding box center [493, 44] width 52 height 12
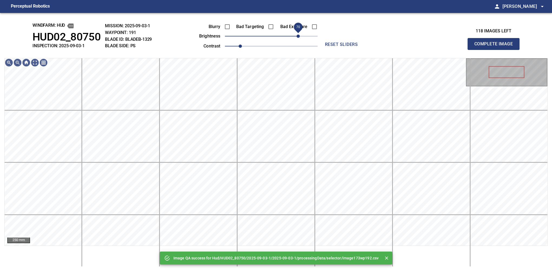
drag, startPoint x: 285, startPoint y: 36, endPoint x: 299, endPoint y: 35, distance: 13.6
click at [299, 35] on span "70" at bounding box center [271, 36] width 93 height 8
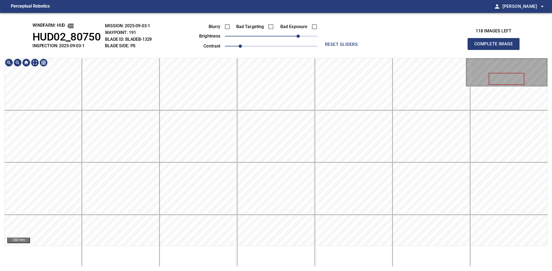
click at [203, 32] on div "windfarm: Hud HUD02_80750 INSPECTION: 2025-09-03-1 MISSION: 2025-09-03-1 WAYPOI…" at bounding box center [276, 142] width 552 height 258
click at [348, 50] on button "Complete Image" at bounding box center [493, 44] width 52 height 12
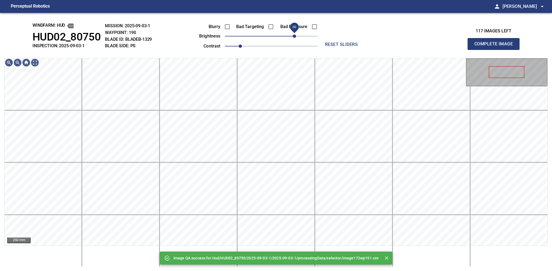
drag, startPoint x: 277, startPoint y: 37, endPoint x: 295, endPoint y: 37, distance: 18.4
click at [295, 37] on span "60" at bounding box center [294, 36] width 3 height 3
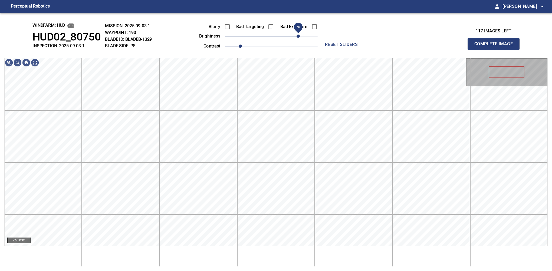
click at [297, 35] on span "70" at bounding box center [297, 36] width 3 height 3
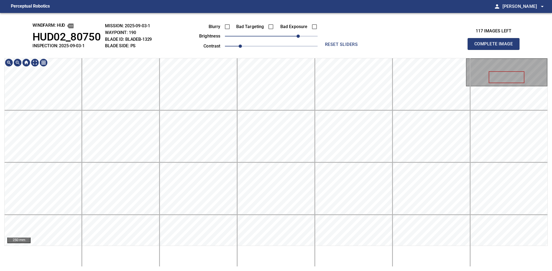
click at [269, 11] on main "Perceptual Robotics person [PERSON_NAME] arrow_drop_down windfarm: Hud HUD02_80…" at bounding box center [276, 135] width 552 height 271
click at [348, 50] on button "Complete Image" at bounding box center [493, 44] width 52 height 12
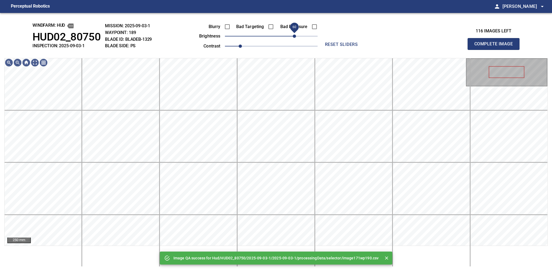
drag, startPoint x: 282, startPoint y: 39, endPoint x: 294, endPoint y: 38, distance: 12.5
click at [294, 38] on span "60" at bounding box center [294, 36] width 3 height 3
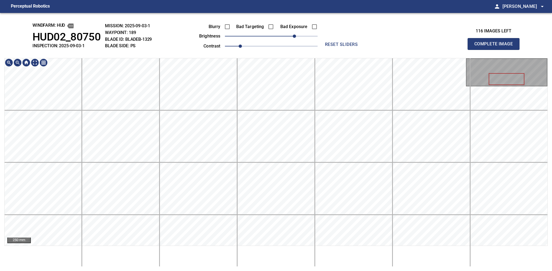
click at [266, 26] on div "windfarm: Hud HUD02_80750 INSPECTION: 2025-09-03-1 MISSION: 2025-09-03-1 WAYPOI…" at bounding box center [276, 142] width 552 height 258
click at [348, 50] on button "Complete Image" at bounding box center [493, 44] width 52 height 12
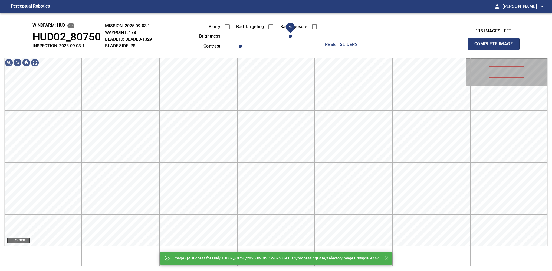
drag, startPoint x: 280, startPoint y: 39, endPoint x: 292, endPoint y: 37, distance: 12.2
click at [292, 37] on span "50" at bounding box center [289, 36] width 3 height 3
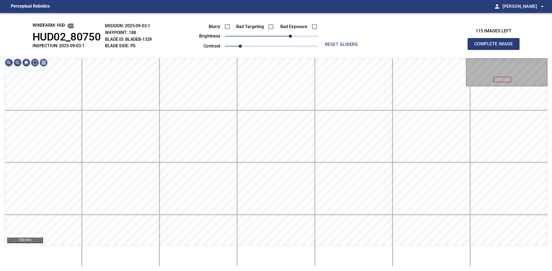
click at [343, 55] on div "windfarm: Hud HUD02_80750 INSPECTION: 2025-09-03-1 MISSION: 2025-09-03-1 WAYPOI…" at bounding box center [276, 142] width 552 height 258
click at [293, 35] on span "60" at bounding box center [294, 36] width 3 height 3
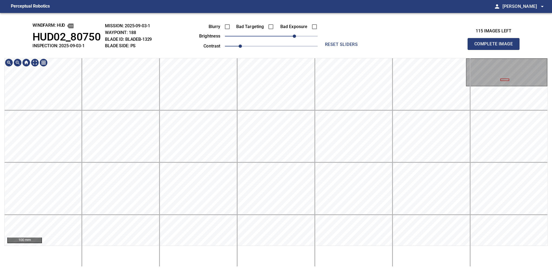
click at [270, 248] on html "Perceptual Robotics person [PERSON_NAME] arrow_drop_down windfarm: Hud HUD02_80…" at bounding box center [276, 135] width 552 height 271
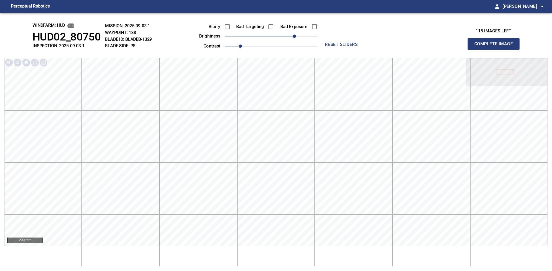
click at [348, 50] on button "Complete Image" at bounding box center [493, 44] width 52 height 12
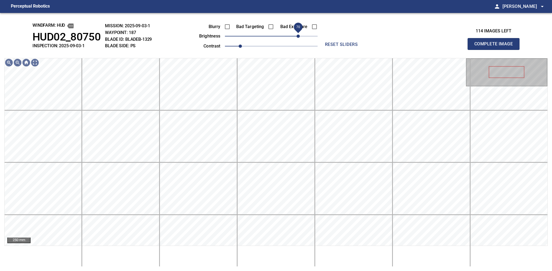
drag, startPoint x: 285, startPoint y: 34, endPoint x: 297, endPoint y: 34, distance: 11.4
click at [297, 34] on span "70" at bounding box center [271, 36] width 93 height 8
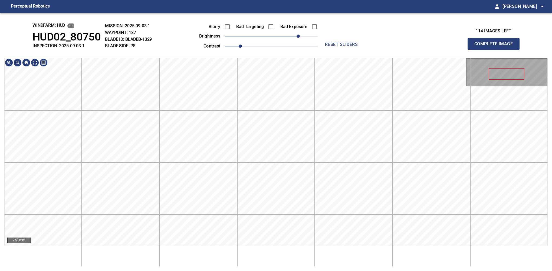
click at [261, 31] on div "windfarm: Hud HUD02_80750 INSPECTION: 2025-09-03-1 MISSION: 2025-09-03-1 WAYPOI…" at bounding box center [276, 142] width 552 height 258
click at [348, 50] on button "Complete Image" at bounding box center [493, 44] width 52 height 12
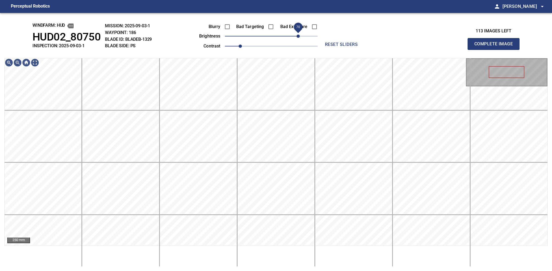
drag, startPoint x: 293, startPoint y: 40, endPoint x: 300, endPoint y: 38, distance: 7.0
click at [300, 38] on span "70" at bounding box center [297, 36] width 3 height 3
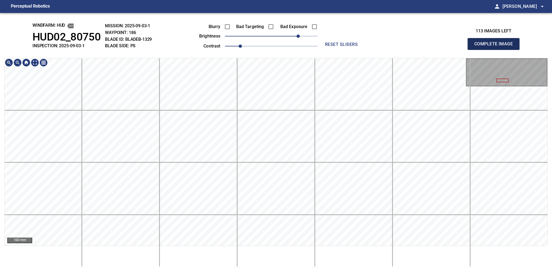
click at [348, 50] on button "Complete Image" at bounding box center [493, 44] width 52 height 12
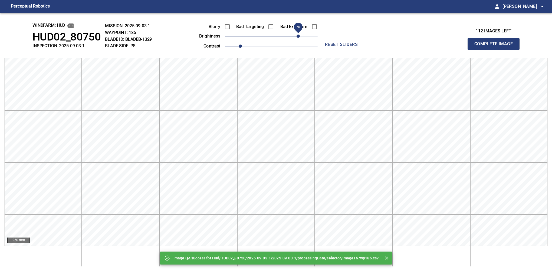
drag, startPoint x: 274, startPoint y: 36, endPoint x: 296, endPoint y: 40, distance: 21.9
click at [296, 38] on span "70" at bounding box center [297, 36] width 3 height 3
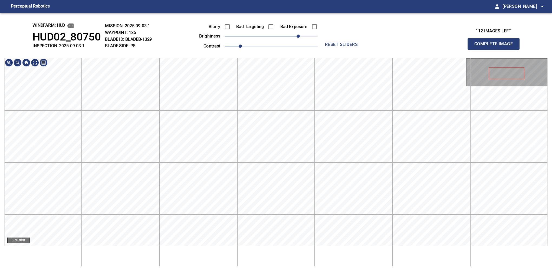
click at [290, 15] on div "windfarm: Hud HUD02_80750 INSPECTION: 2025-09-03-1 MISSION: 2025-09-03-1 WAYPOI…" at bounding box center [276, 142] width 552 height 258
click at [215, 57] on div "windfarm: Hud HUD02_80750 INSPECTION: 2025-09-03-1 MISSION: 2025-09-03-1 WAYPOI…" at bounding box center [276, 142] width 552 height 258
click at [340, 11] on main "Perceptual Robotics person [PERSON_NAME] arrow_drop_down windfarm: Hud HUD02_80…" at bounding box center [276, 135] width 552 height 271
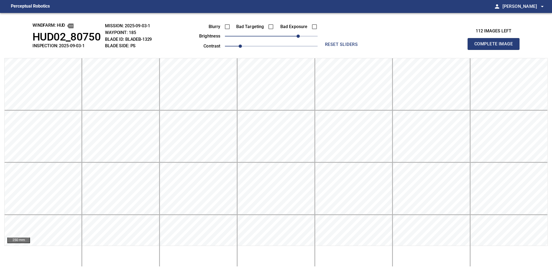
click at [348, 50] on button "Complete Image" at bounding box center [493, 44] width 52 height 12
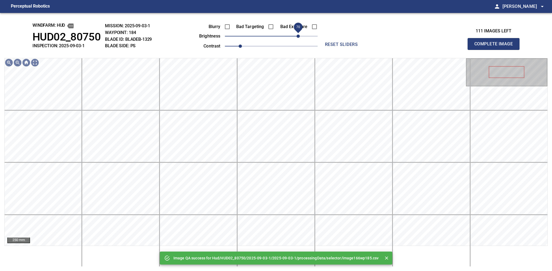
drag, startPoint x: 283, startPoint y: 37, endPoint x: 300, endPoint y: 36, distance: 17.1
click at [300, 36] on span "70" at bounding box center [271, 36] width 93 height 8
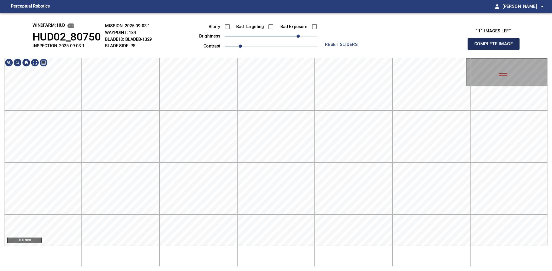
click at [348, 50] on button "Complete Image" at bounding box center [493, 44] width 52 height 12
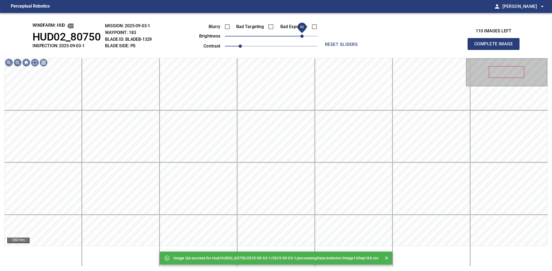
drag, startPoint x: 289, startPoint y: 38, endPoint x: 300, endPoint y: 36, distance: 11.5
click at [300, 36] on span "80" at bounding box center [271, 36] width 93 height 8
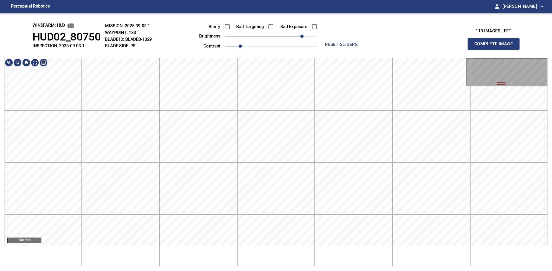
click at [312, 31] on div "windfarm: Hud HUD02_80750 INSPECTION: 2025-09-03-1 MISSION: 2025-09-03-1 WAYPOI…" at bounding box center [276, 142] width 552 height 258
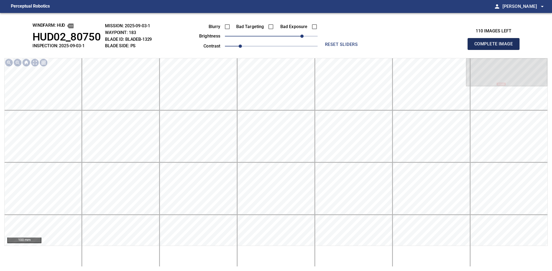
click at [348, 50] on button "Complete Image" at bounding box center [493, 44] width 52 height 12
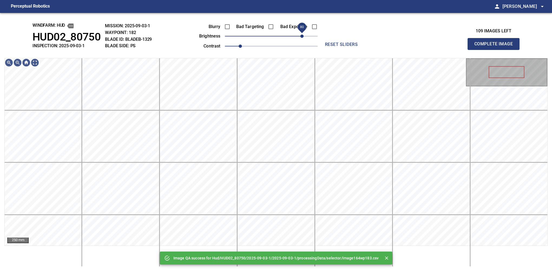
drag, startPoint x: 291, startPoint y: 37, endPoint x: 300, endPoint y: 36, distance: 9.5
click at [300, 36] on span "80" at bounding box center [271, 36] width 93 height 8
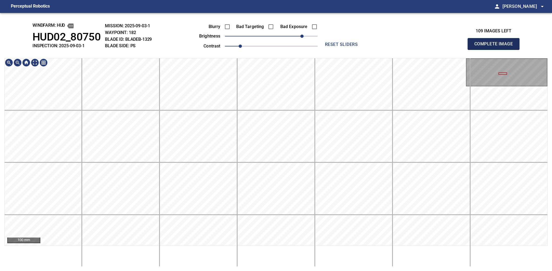
click at [348, 50] on button "Complete Image" at bounding box center [493, 44] width 52 height 12
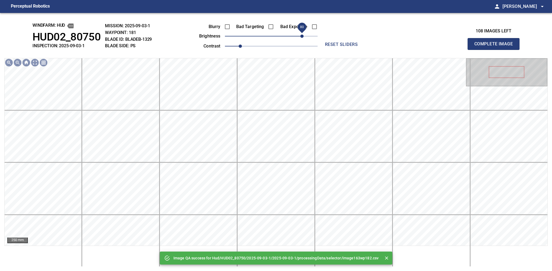
drag, startPoint x: 284, startPoint y: 39, endPoint x: 300, endPoint y: 39, distance: 16.0
click at [300, 39] on span "80" at bounding box center [271, 36] width 93 height 8
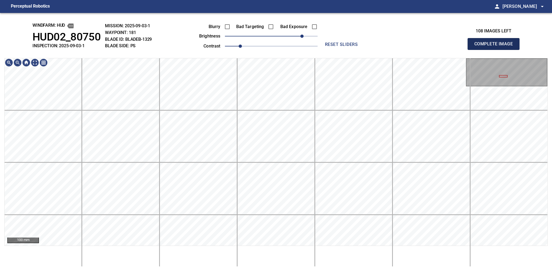
click at [348, 50] on button "Complete Image" at bounding box center [493, 44] width 52 height 12
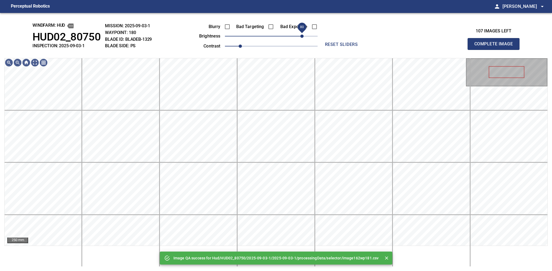
drag, startPoint x: 281, startPoint y: 38, endPoint x: 302, endPoint y: 40, distance: 20.9
click at [302, 38] on span "80" at bounding box center [301, 36] width 3 height 3
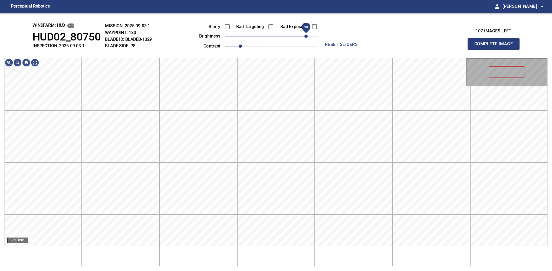
drag, startPoint x: 301, startPoint y: 37, endPoint x: 304, endPoint y: 34, distance: 4.0
click at [304, 35] on span "90" at bounding box center [305, 36] width 3 height 3
click at [239, 42] on div "windfarm: Hud HUD02_80750 INSPECTION: 2025-09-03-1 MISSION: 2025-09-03-1 WAYPOI…" at bounding box center [276, 142] width 552 height 258
click at [348, 50] on button "Complete Image" at bounding box center [493, 44] width 52 height 12
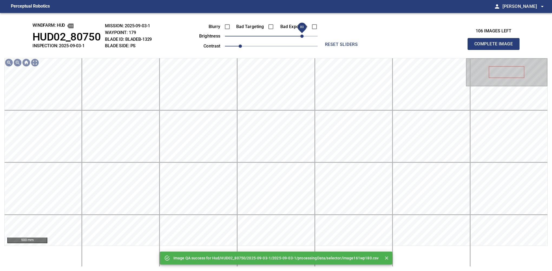
click at [303, 37] on span "80" at bounding box center [271, 36] width 93 height 8
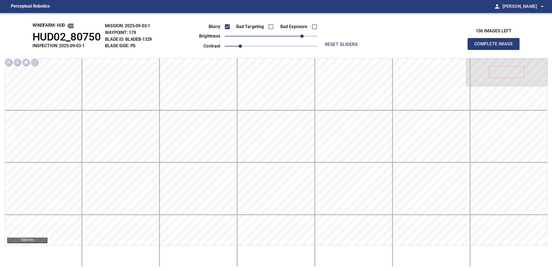
click at [348, 50] on button "Complete Image" at bounding box center [493, 44] width 52 height 12
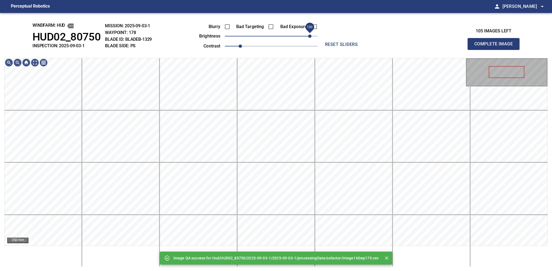
drag, startPoint x: 297, startPoint y: 35, endPoint x: 308, endPoint y: 33, distance: 10.4
click at [308, 33] on span "100" at bounding box center [271, 36] width 93 height 8
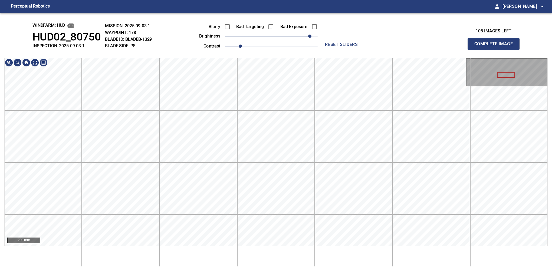
click at [292, 53] on div "windfarm: Hud HUD02_80750 INSPECTION: 2025-09-03-1 MISSION: 2025-09-03-1 WAYPOI…" at bounding box center [276, 142] width 552 height 258
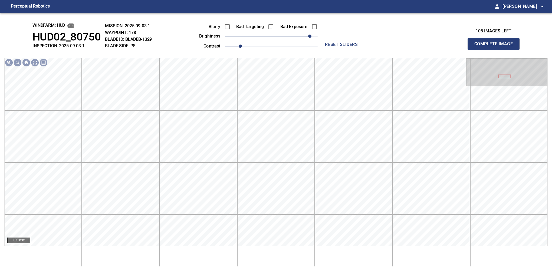
click at [348, 50] on button "Complete Image" at bounding box center [493, 44] width 52 height 12
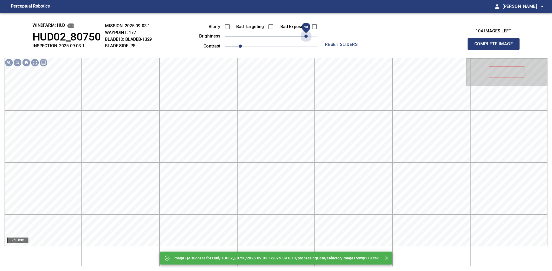
click at [307, 35] on span "90" at bounding box center [271, 36] width 93 height 8
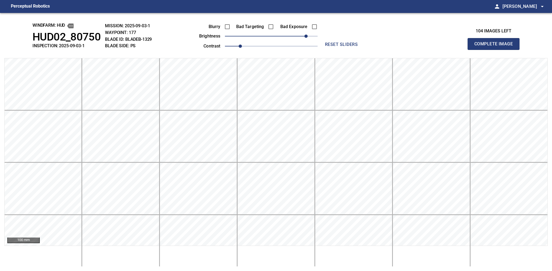
click at [348, 50] on button "Complete Image" at bounding box center [493, 44] width 52 height 12
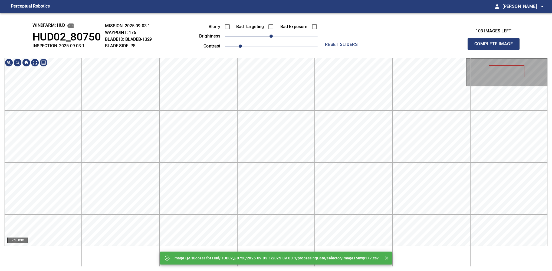
click at [260, 248] on html "Perceptual Robotics person [PERSON_NAME] arrow_drop_down Image QA success for H…" at bounding box center [276, 135] width 552 height 271
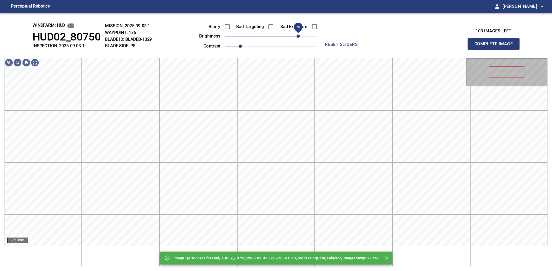
drag, startPoint x: 293, startPoint y: 32, endPoint x: 299, endPoint y: 32, distance: 5.7
click at [299, 32] on span "70" at bounding box center [271, 36] width 93 height 8
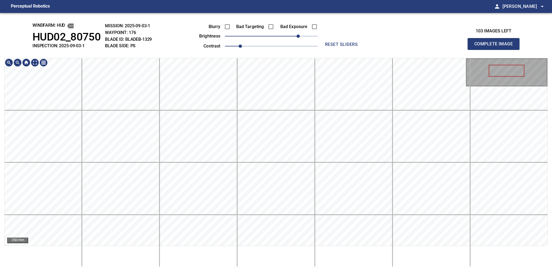
click at [293, 248] on div "250 mm" at bounding box center [275, 162] width 543 height 209
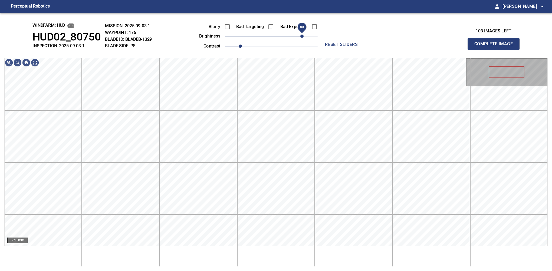
click at [302, 35] on span "80" at bounding box center [301, 36] width 3 height 3
click at [306, 35] on span "90" at bounding box center [305, 36] width 3 height 3
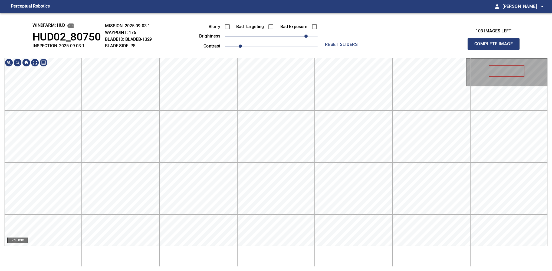
click at [287, 248] on div "250 mm" at bounding box center [275, 162] width 543 height 209
click at [348, 50] on button "Complete Image" at bounding box center [493, 44] width 52 height 12
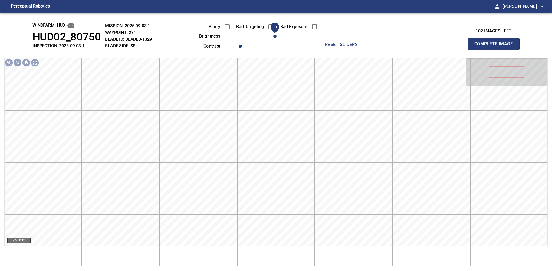
drag, startPoint x: 273, startPoint y: 36, endPoint x: 276, endPoint y: 34, distance: 3.8
click at [276, 35] on span "10" at bounding box center [274, 36] width 3 height 3
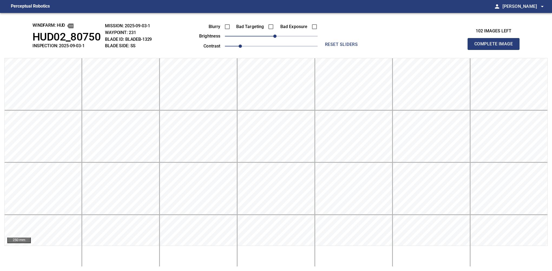
click at [348, 50] on button "Complete Image" at bounding box center [493, 44] width 52 height 12
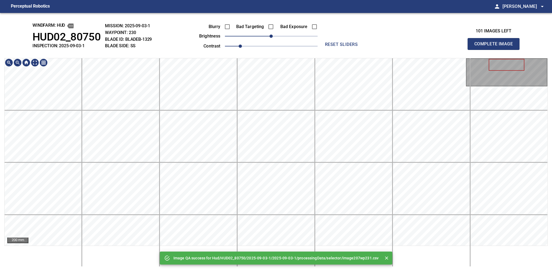
click at [204, 248] on div "Image QA success for Hud/HUD02_80750/2025-09-03-1/2025-09-03-1/processingData/s…" at bounding box center [276, 142] width 552 height 258
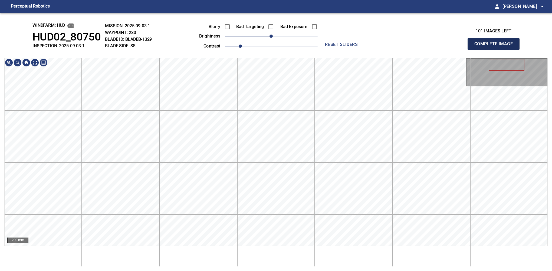
click at [348, 50] on button "Complete Image" at bounding box center [493, 44] width 52 height 12
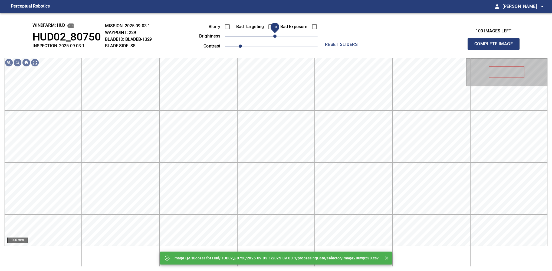
click at [276, 36] on span "10" at bounding box center [274, 36] width 3 height 3
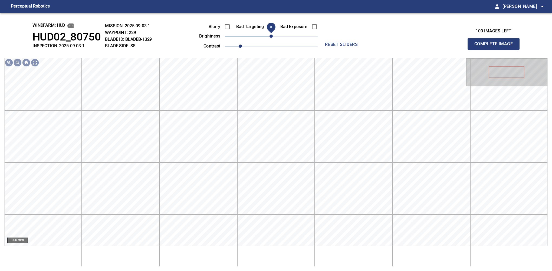
click at [271, 35] on span "0" at bounding box center [270, 36] width 3 height 3
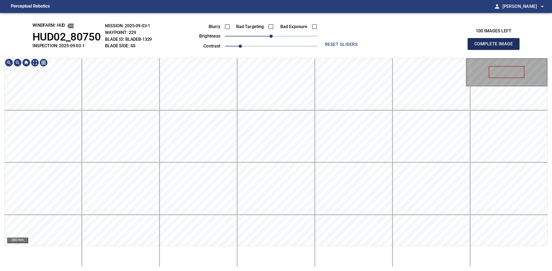
click at [348, 50] on button "Complete Image" at bounding box center [493, 44] width 52 height 12
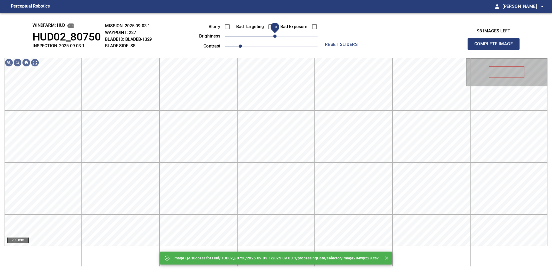
click at [275, 36] on span "10" at bounding box center [274, 36] width 3 height 3
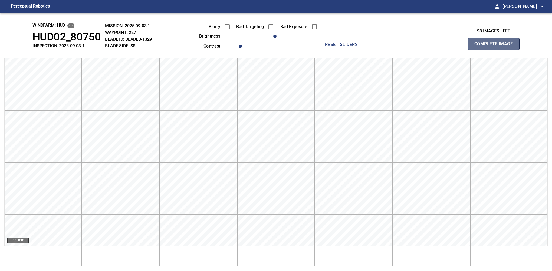
click at [348, 50] on button "Complete Image" at bounding box center [493, 44] width 52 height 12
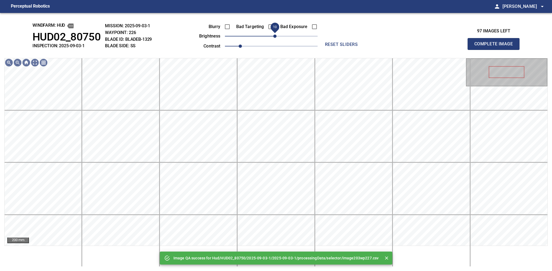
drag, startPoint x: 269, startPoint y: 35, endPoint x: 274, endPoint y: 35, distance: 4.7
click at [274, 35] on span "10" at bounding box center [274, 36] width 3 height 3
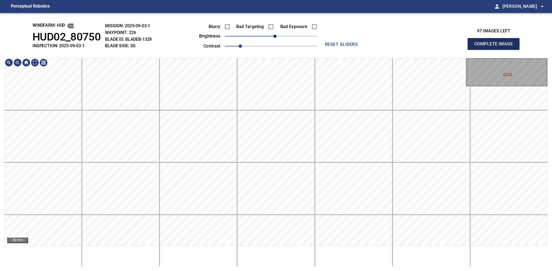
click at [348, 50] on button "Complete Image" at bounding box center [493, 44] width 52 height 12
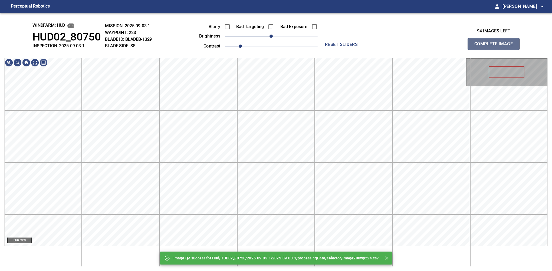
click at [348, 50] on button "Complete Image" at bounding box center [493, 44] width 52 height 12
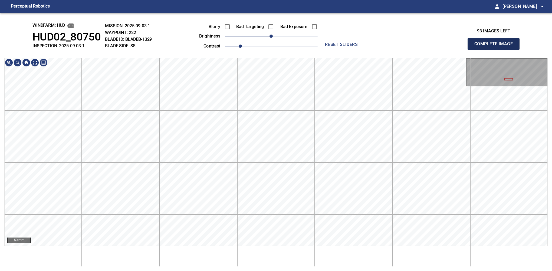
click at [348, 50] on button "Complete Image" at bounding box center [493, 44] width 52 height 12
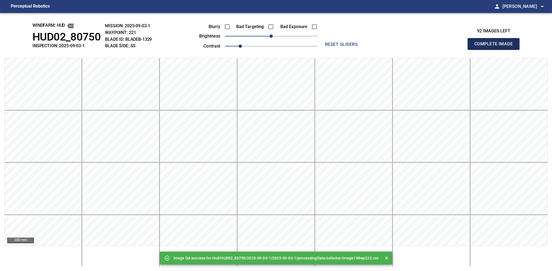
click at [348, 50] on button "Complete Image" at bounding box center [493, 44] width 52 height 12
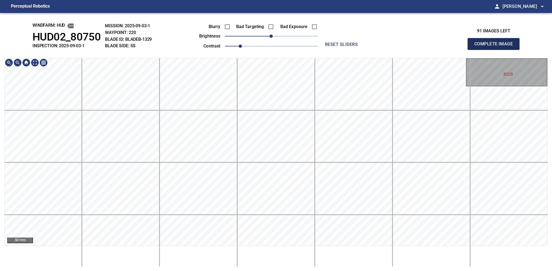
click at [348, 50] on button "Complete Image" at bounding box center [493, 44] width 52 height 12
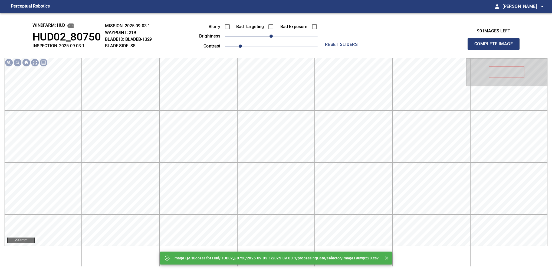
click at [293, 32] on div "Image QA success for Hud/HUD02_80750/2025-09-03-1/2025-09-03-1/processingData/s…" at bounding box center [276, 142] width 552 height 258
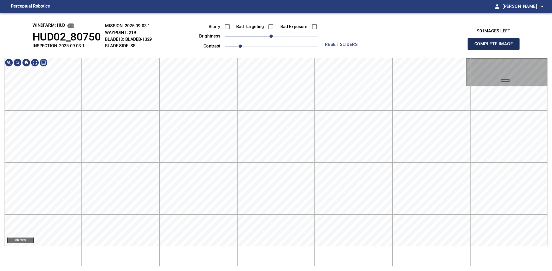
click at [348, 50] on button "Complete Image" at bounding box center [493, 44] width 52 height 12
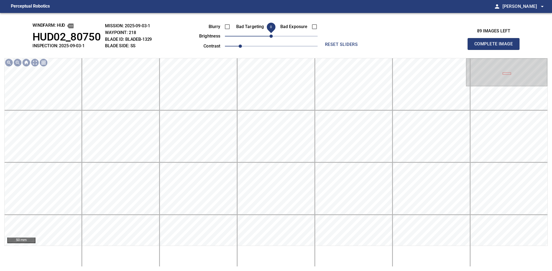
click at [348, 50] on button "Complete Image" at bounding box center [493, 44] width 52 height 12
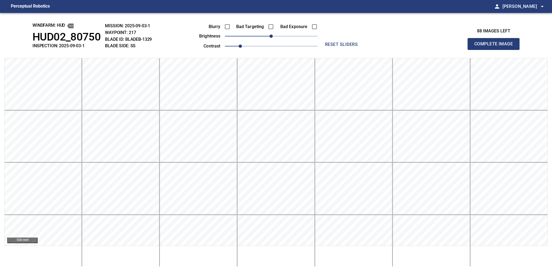
click at [348, 50] on button "Complete Image" at bounding box center [493, 44] width 52 height 12
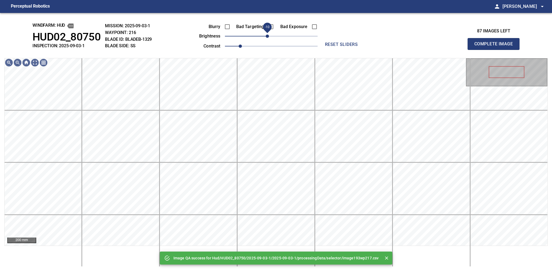
click at [268, 38] on span "-10" at bounding box center [266, 36] width 3 height 3
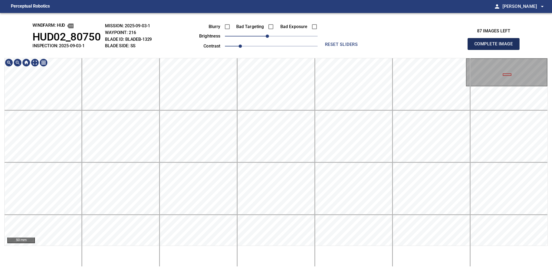
click at [348, 50] on button "Complete Image" at bounding box center [493, 44] width 52 height 12
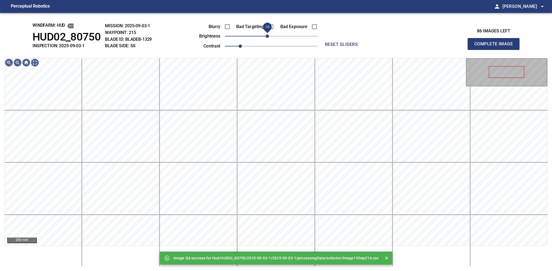
drag, startPoint x: 270, startPoint y: 36, endPoint x: 267, endPoint y: 36, distance: 3.5
click at [267, 36] on span "-10" at bounding box center [266, 36] width 3 height 3
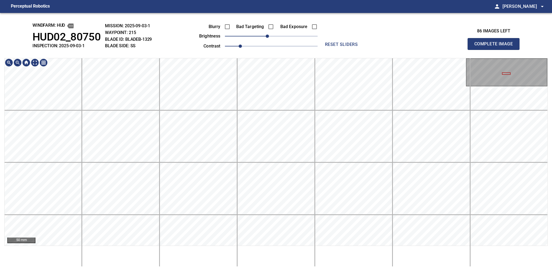
click at [348, 248] on html "Perceptual Robotics person [PERSON_NAME] arrow_drop_down windfarm: Hud HUD02_80…" at bounding box center [276, 135] width 552 height 271
click at [315, 248] on html "Perceptual Robotics person [PERSON_NAME] arrow_drop_down windfarm: Hud HUD02_80…" at bounding box center [276, 135] width 552 height 271
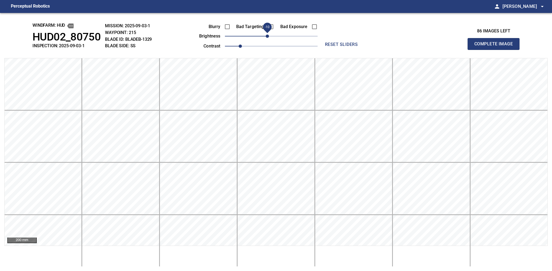
click at [348, 50] on button "Complete Image" at bounding box center [493, 44] width 52 height 12
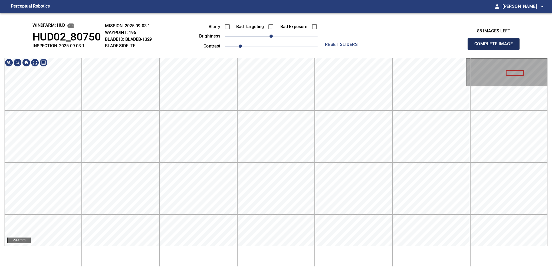
click at [348, 50] on button "Complete Image" at bounding box center [493, 44] width 52 height 12
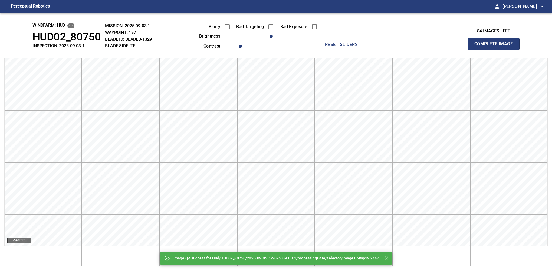
click at [348, 50] on button "Complete Image" at bounding box center [493, 44] width 52 height 12
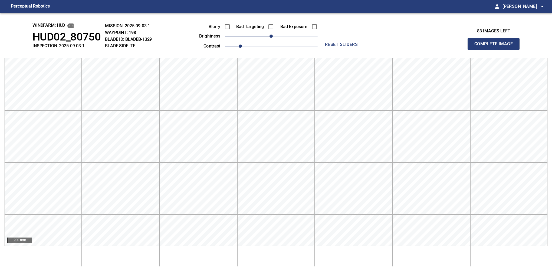
click at [348, 50] on button "Complete Image" at bounding box center [493, 44] width 52 height 12
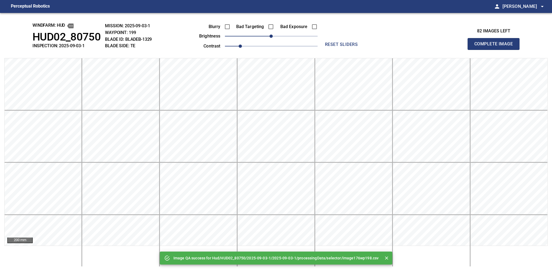
click at [348, 50] on button "Complete Image" at bounding box center [493, 44] width 52 height 12
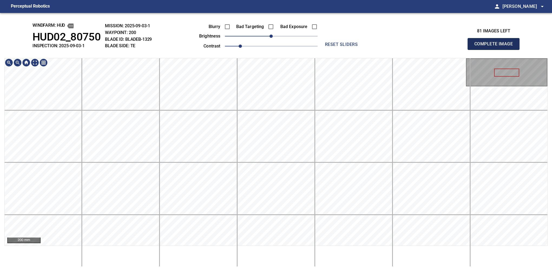
click at [348, 50] on button "Complete Image" at bounding box center [493, 44] width 52 height 12
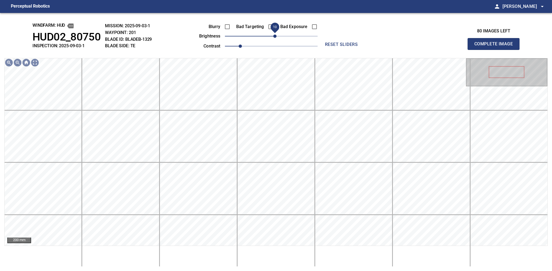
click at [276, 36] on span "10" at bounding box center [274, 36] width 3 height 3
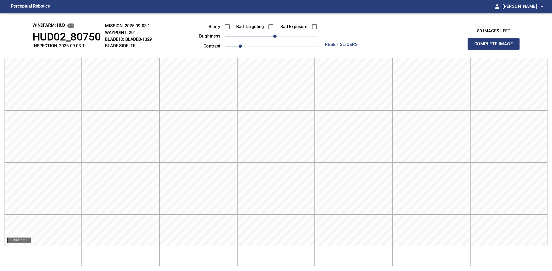
click at [348, 50] on button "Complete Image" at bounding box center [493, 44] width 52 height 12
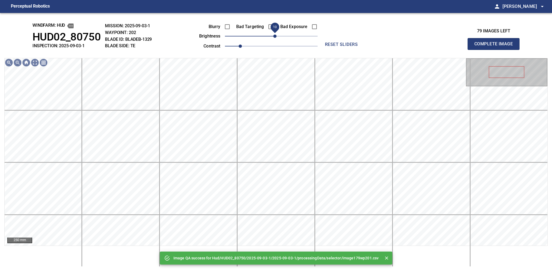
drag, startPoint x: 270, startPoint y: 38, endPoint x: 276, endPoint y: 37, distance: 6.5
click at [276, 37] on span "10" at bounding box center [274, 36] width 3 height 3
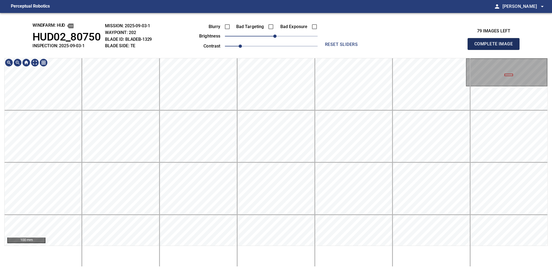
click at [348, 50] on button "Complete Image" at bounding box center [493, 44] width 52 height 12
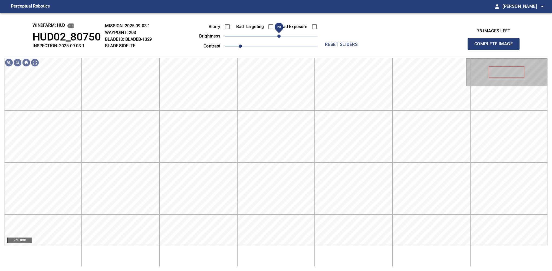
drag, startPoint x: 271, startPoint y: 39, endPoint x: 277, endPoint y: 36, distance: 6.3
click at [277, 36] on span "20" at bounding box center [278, 36] width 3 height 3
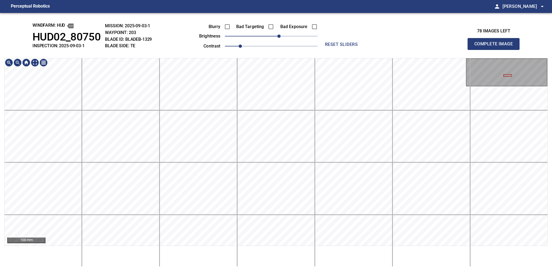
click at [158, 32] on div "windfarm: Hud HUD02_80750 INSPECTION: 2025-09-03-1 MISSION: 2025-09-03-1 WAYPOI…" at bounding box center [276, 142] width 552 height 258
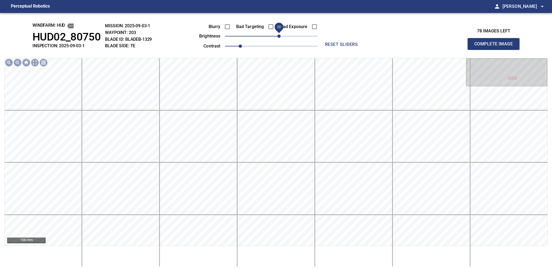
click at [277, 35] on span "20" at bounding box center [278, 36] width 3 height 3
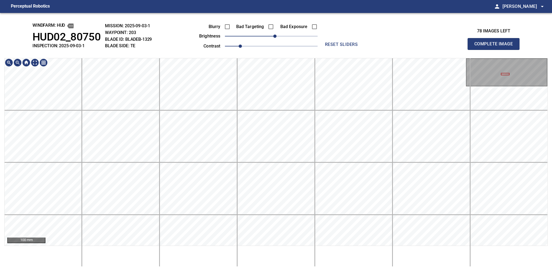
click at [117, 12] on main "Perceptual Robotics person [PERSON_NAME] arrow_drop_down windfarm: Hud HUD02_80…" at bounding box center [276, 135] width 552 height 271
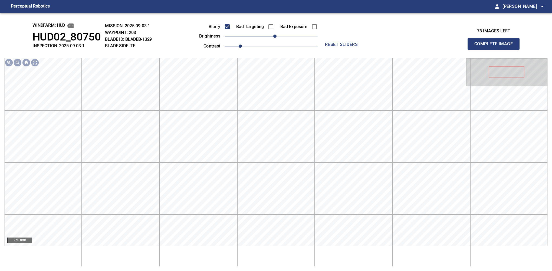
click at [348, 50] on button "Complete Image" at bounding box center [493, 44] width 52 height 12
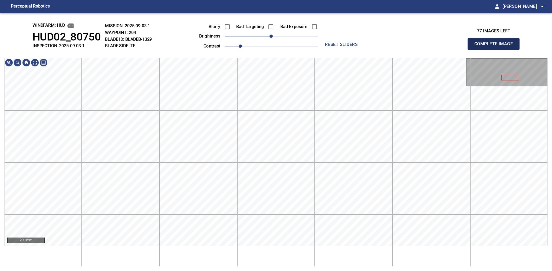
click at [348, 50] on button "Complete Image" at bounding box center [493, 44] width 52 height 12
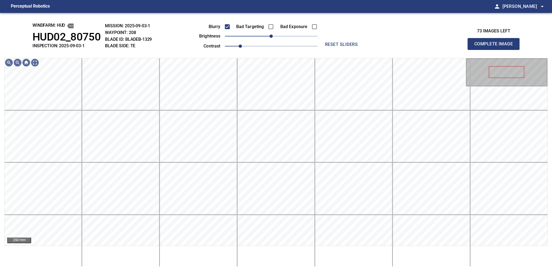
click at [348, 50] on button "Complete Image" at bounding box center [493, 44] width 52 height 12
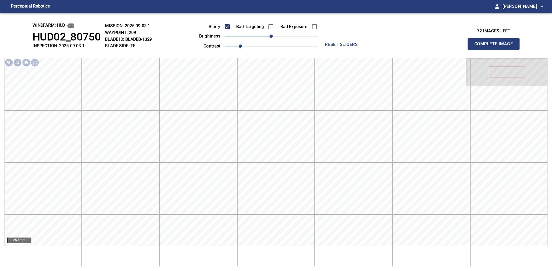
click at [348, 50] on button "Complete Image" at bounding box center [493, 44] width 52 height 12
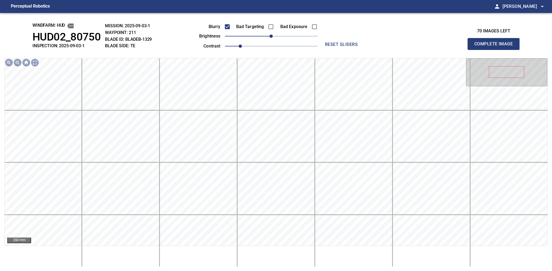
click at [348, 50] on button "Complete Image" at bounding box center [493, 44] width 52 height 12
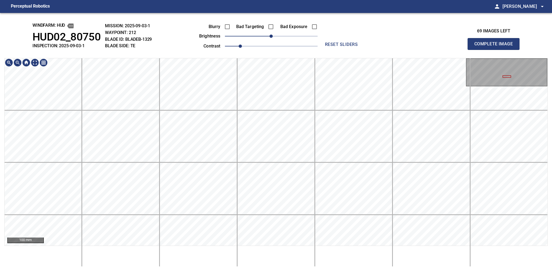
click at [348, 248] on div "windfarm: Hud HUD02_80750 INSPECTION: 2025-09-03-1 MISSION: 2025-09-03-1 WAYPOI…" at bounding box center [276, 142] width 552 height 258
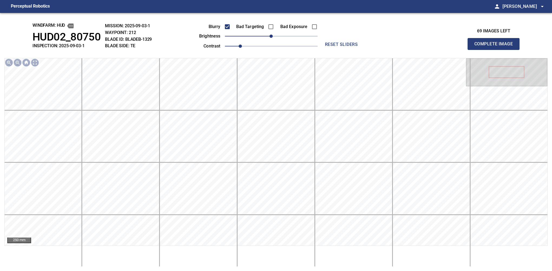
click at [348, 50] on button "Complete Image" at bounding box center [493, 44] width 52 height 12
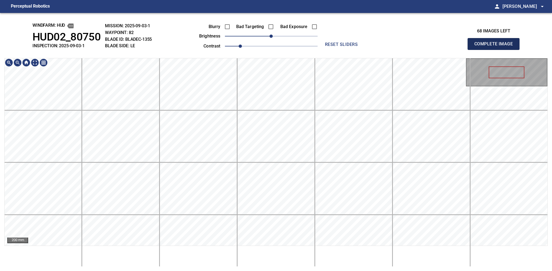
click at [348, 50] on button "Complete Image" at bounding box center [493, 44] width 52 height 12
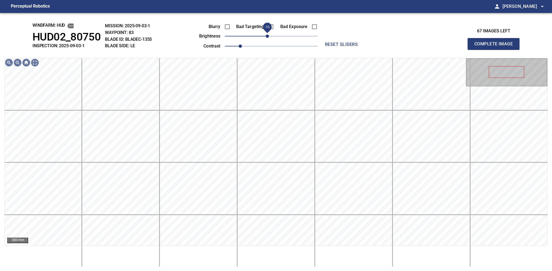
click at [268, 38] on span "-10" at bounding box center [266, 36] width 3 height 3
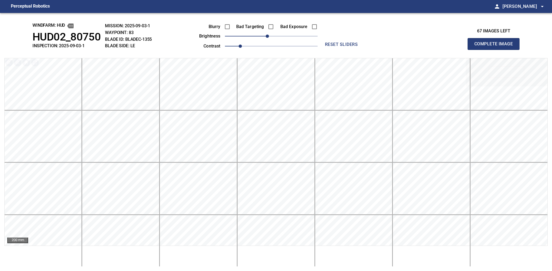
click at [348, 50] on button "Complete Image" at bounding box center [493, 44] width 52 height 12
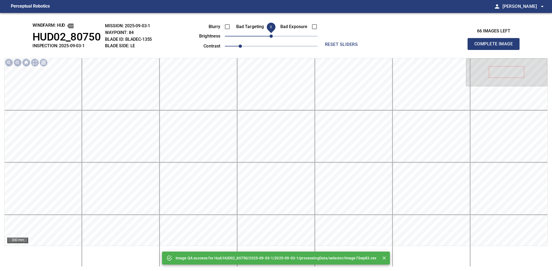
click at [269, 38] on span "0" at bounding box center [270, 36] width 3 height 3
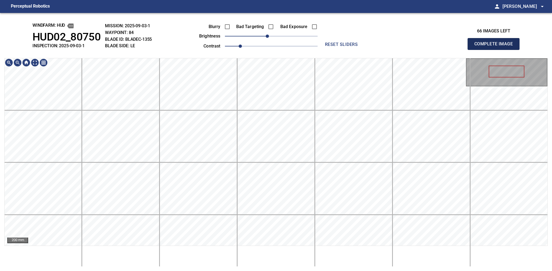
click at [348, 50] on button "Complete Image" at bounding box center [493, 44] width 52 height 12
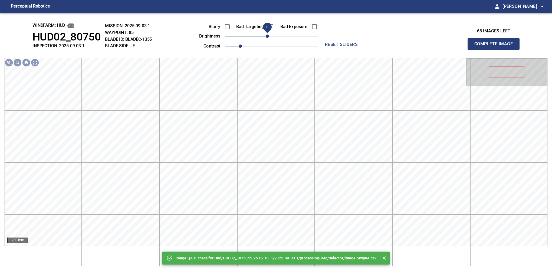
click at [268, 36] on span "-10" at bounding box center [266, 36] width 3 height 3
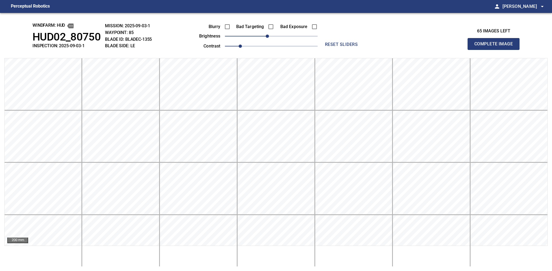
click at [348, 50] on button "Complete Image" at bounding box center [493, 44] width 52 height 12
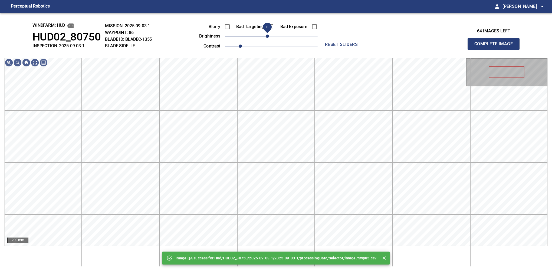
click at [268, 35] on span "-10" at bounding box center [266, 36] width 3 height 3
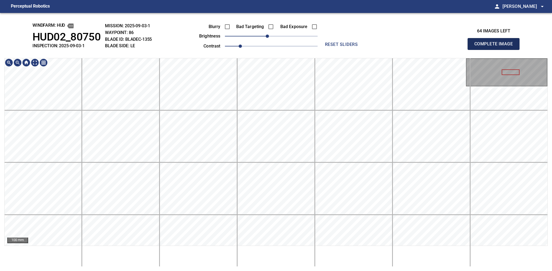
click at [348, 50] on button "Complete Image" at bounding box center [493, 44] width 52 height 12
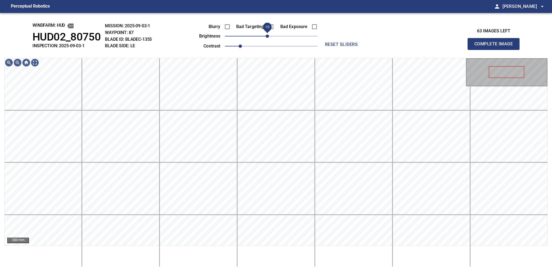
click at [267, 35] on span "-10" at bounding box center [266, 36] width 3 height 3
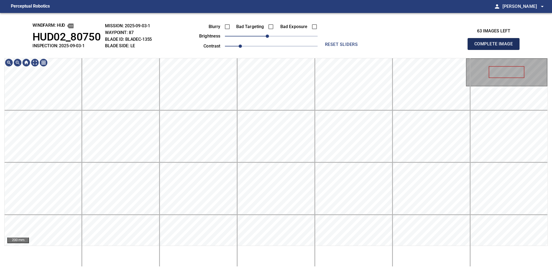
click at [348, 50] on button "Complete Image" at bounding box center [493, 44] width 52 height 12
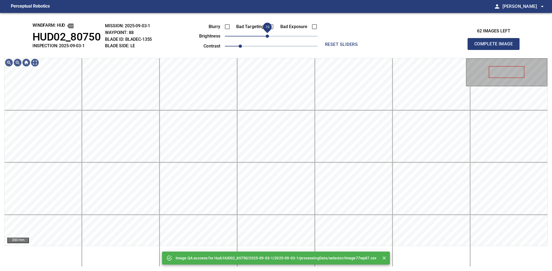
drag, startPoint x: 270, startPoint y: 36, endPoint x: 268, endPoint y: 37, distance: 2.8
click at [268, 37] on span "-10" at bounding box center [266, 36] width 3 height 3
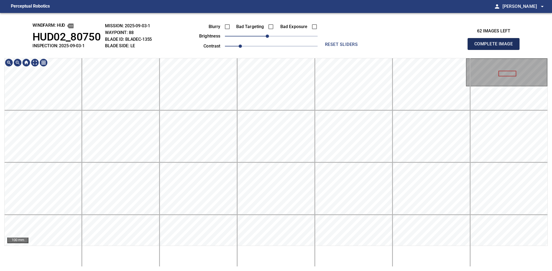
click at [348, 50] on button "Complete Image" at bounding box center [493, 44] width 52 height 12
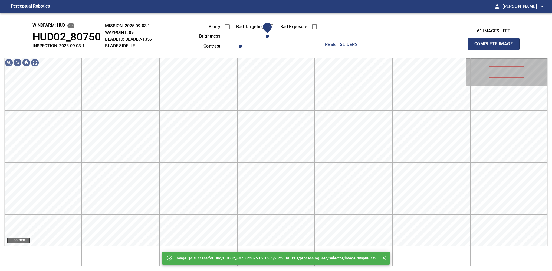
click at [268, 37] on span "-10" at bounding box center [266, 36] width 3 height 3
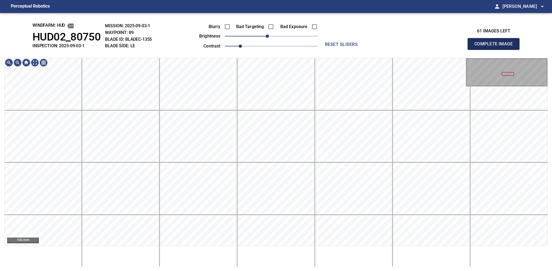
click at [348, 50] on button "Complete Image" at bounding box center [493, 44] width 52 height 12
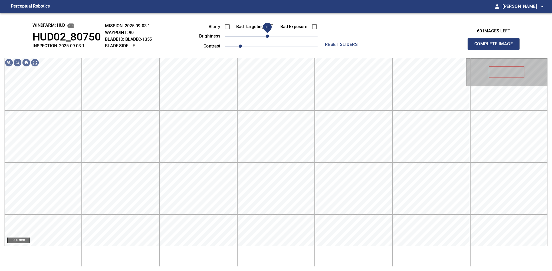
drag, startPoint x: 268, startPoint y: 37, endPoint x: 266, endPoint y: 36, distance: 2.8
click at [266, 36] on span "-10" at bounding box center [266, 36] width 3 height 3
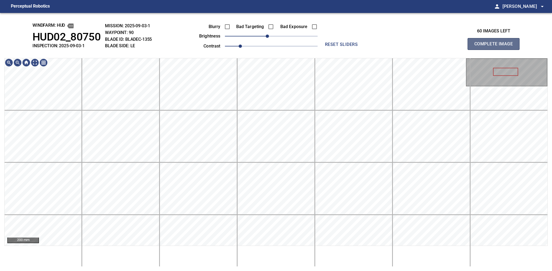
click at [348, 50] on button "Complete Image" at bounding box center [493, 44] width 52 height 12
click at [267, 37] on span "-10" at bounding box center [266, 36] width 3 height 3
click at [144, 24] on div "windfarm: Hud HUD02_80750 INSPECTION: 2025-09-03-1 MISSION: 2025-09-03-1 WAYPOI…" at bounding box center [276, 142] width 552 height 258
click at [265, 35] on span "-20" at bounding box center [262, 36] width 3 height 3
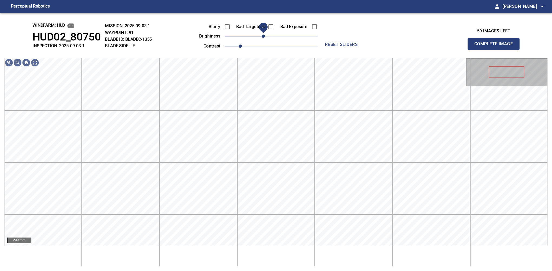
drag, startPoint x: 267, startPoint y: 34, endPoint x: 264, endPoint y: 35, distance: 3.6
click at [264, 35] on span "-20" at bounding box center [262, 36] width 3 height 3
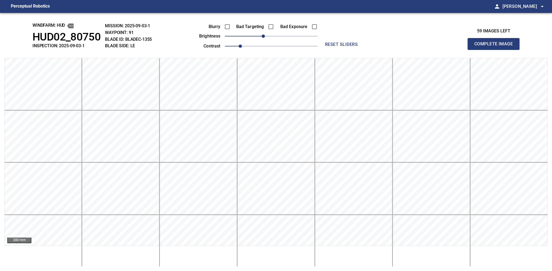
click at [348, 50] on button "Complete Image" at bounding box center [493, 44] width 52 height 12
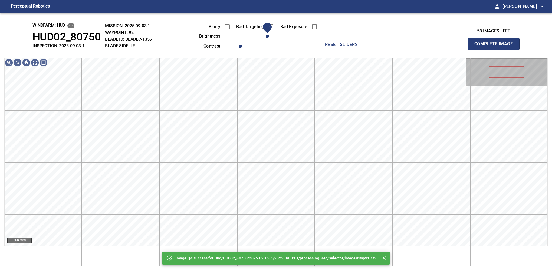
click at [267, 36] on span "-10" at bounding box center [266, 36] width 3 height 3
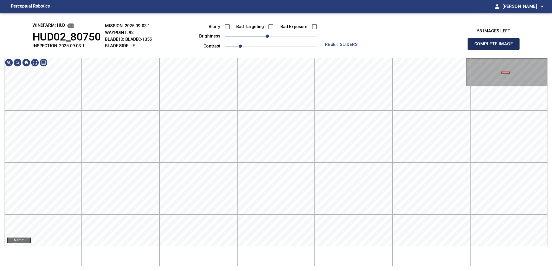
click at [348, 50] on button "Complete Image" at bounding box center [493, 44] width 52 height 12
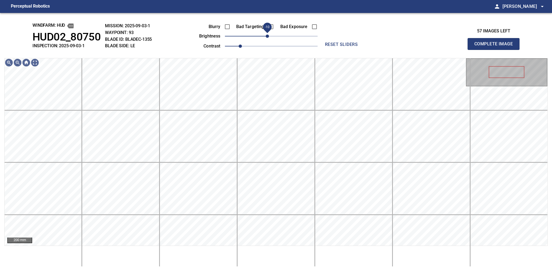
drag, startPoint x: 271, startPoint y: 37, endPoint x: 268, endPoint y: 37, distance: 3.0
click at [268, 37] on span "-10" at bounding box center [266, 36] width 3 height 3
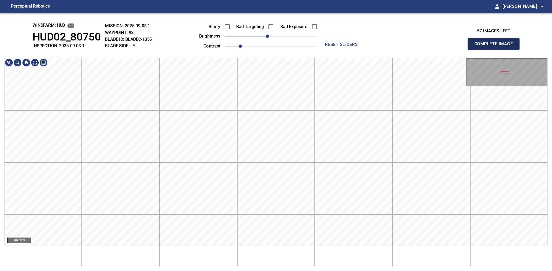
click at [348, 50] on button "Complete Image" at bounding box center [493, 44] width 52 height 12
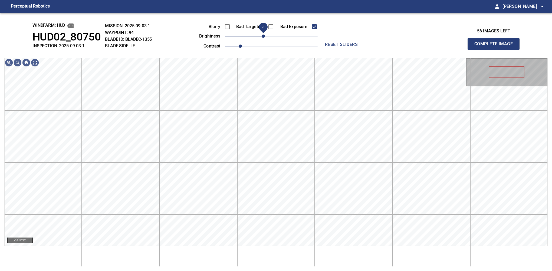
drag, startPoint x: 270, startPoint y: 36, endPoint x: 264, endPoint y: 37, distance: 6.7
click at [264, 37] on span "-20" at bounding box center [262, 36] width 3 height 3
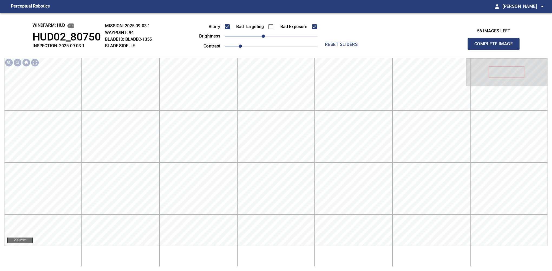
click at [348, 50] on button "Complete Image" at bounding box center [493, 44] width 52 height 12
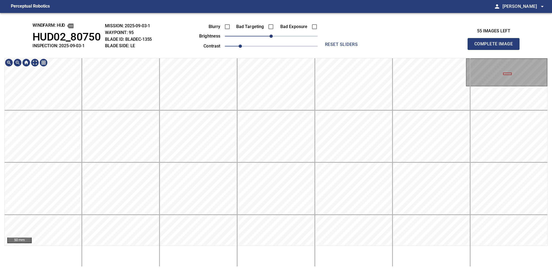
click at [114, 49] on div "windfarm: Hud HUD02_80750 INSPECTION: 2025-09-03-1 MISSION: 2025-09-03-1 WAYPOI…" at bounding box center [276, 142] width 552 height 258
click at [348, 248] on div "50 mm" at bounding box center [275, 162] width 543 height 209
click at [131, 33] on div "windfarm: Hud HUD02_80750 INSPECTION: 2025-09-03-1 MISSION: 2025-09-03-1 WAYPOI…" at bounding box center [276, 142] width 552 height 258
drag, startPoint x: 273, startPoint y: 35, endPoint x: 267, endPoint y: 37, distance: 6.5
click at [267, 37] on span "-10" at bounding box center [266, 36] width 3 height 3
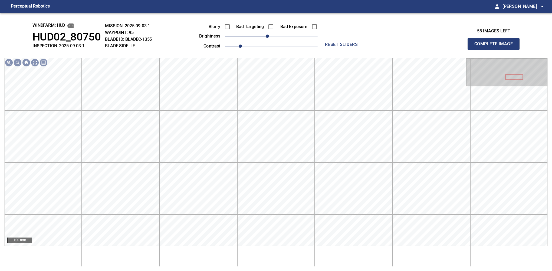
click at [348, 50] on button "Complete Image" at bounding box center [493, 44] width 52 height 12
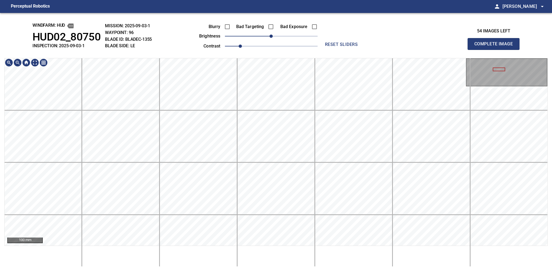
click at [348, 248] on div "100 mm" at bounding box center [275, 162] width 543 height 209
click at [268, 35] on span "-10" at bounding box center [266, 36] width 3 height 3
click at [348, 50] on button "Complete Image" at bounding box center [493, 44] width 52 height 12
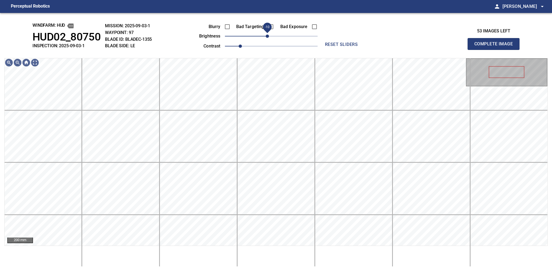
click at [267, 37] on span "-10" at bounding box center [266, 36] width 3 height 3
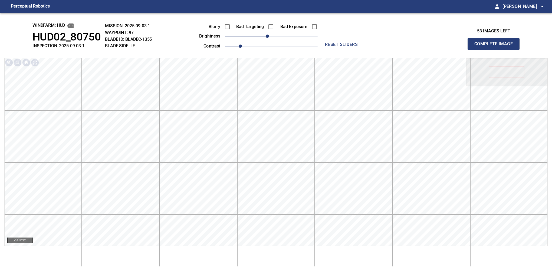
click at [348, 50] on button "Complete Image" at bounding box center [493, 44] width 52 height 12
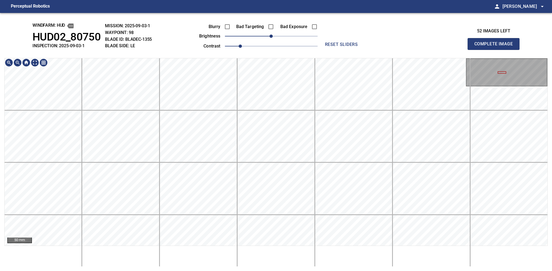
click at [77, 38] on div "windfarm: Hud HUD02_80750 INSPECTION: 2025-09-03-1 MISSION: 2025-09-03-1 WAYPOI…" at bounding box center [276, 142] width 552 height 258
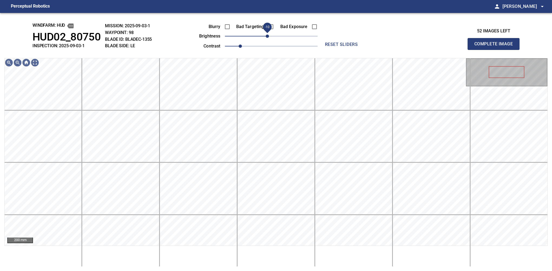
drag, startPoint x: 270, startPoint y: 36, endPoint x: 267, endPoint y: 38, distance: 3.5
click at [267, 38] on span "-10" at bounding box center [266, 36] width 3 height 3
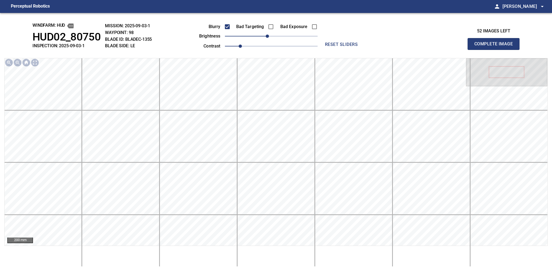
click at [348, 50] on button "Complete Image" at bounding box center [493, 44] width 52 height 12
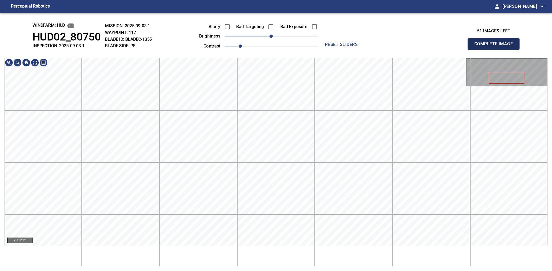
click at [348, 50] on button "Complete Image" at bounding box center [493, 44] width 52 height 12
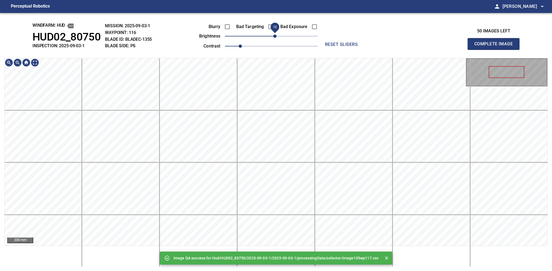
click at [274, 37] on span "10" at bounding box center [274, 36] width 3 height 3
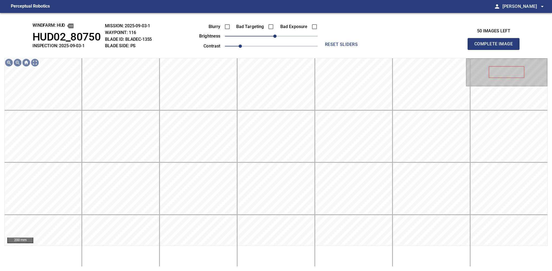
click at [348, 50] on button "Complete Image" at bounding box center [493, 44] width 52 height 12
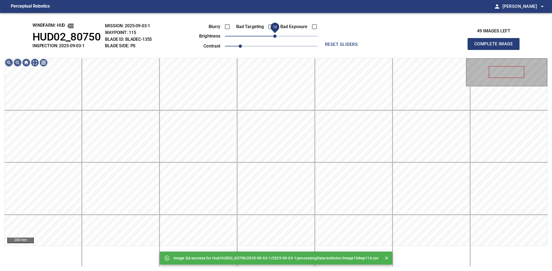
drag, startPoint x: 272, startPoint y: 36, endPoint x: 275, endPoint y: 36, distance: 3.0
click at [275, 36] on span "10" at bounding box center [274, 36] width 3 height 3
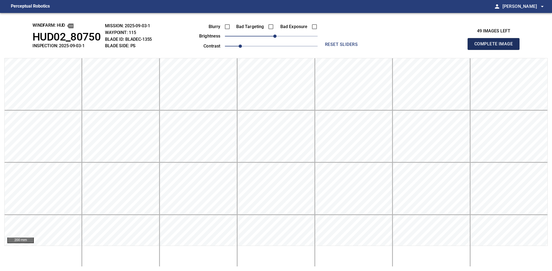
click at [348, 50] on button "Complete Image" at bounding box center [493, 44] width 52 height 12
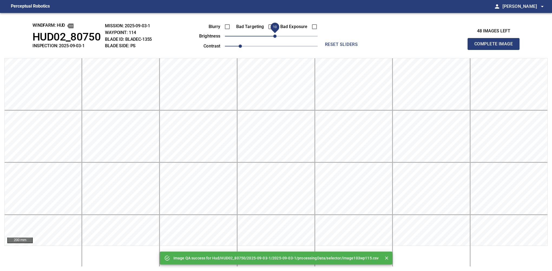
drag, startPoint x: 269, startPoint y: 35, endPoint x: 275, endPoint y: 34, distance: 6.6
click at [275, 35] on span "10" at bounding box center [274, 36] width 3 height 3
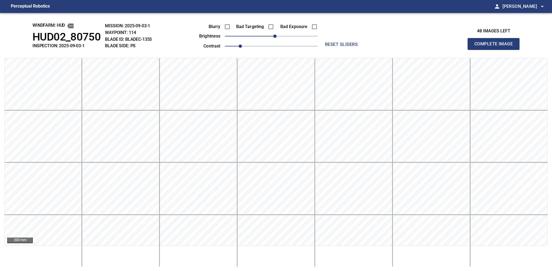
click at [348, 50] on button "Complete Image" at bounding box center [493, 44] width 52 height 12
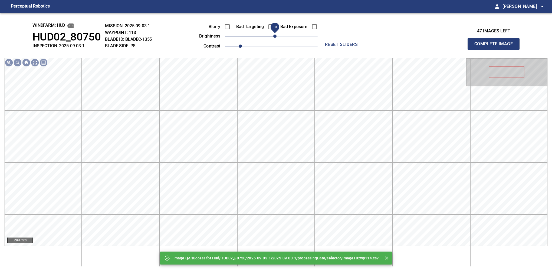
click at [276, 36] on span "10" at bounding box center [274, 36] width 3 height 3
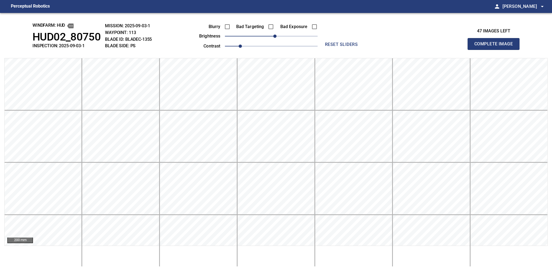
click at [348, 50] on button "Complete Image" at bounding box center [493, 44] width 52 height 12
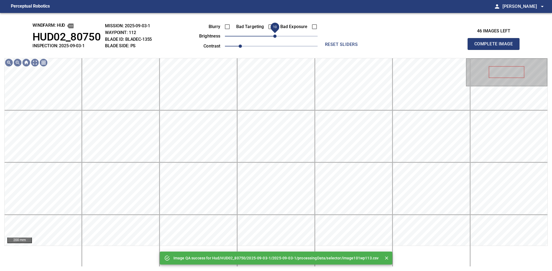
click at [274, 36] on span "10" at bounding box center [274, 36] width 3 height 3
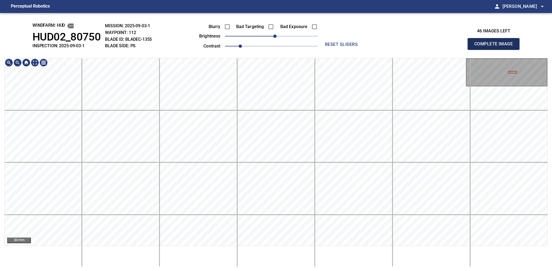
click at [348, 50] on button "Complete Image" at bounding box center [493, 44] width 52 height 12
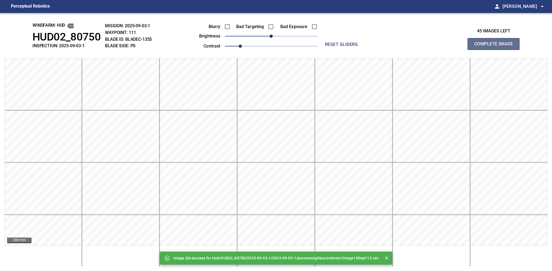
click at [348, 50] on button "Complete Image" at bounding box center [493, 44] width 52 height 12
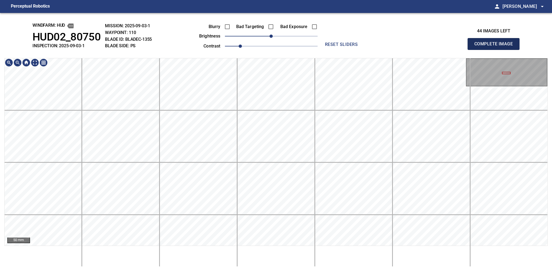
click at [348, 50] on button "Complete Image" at bounding box center [493, 44] width 52 height 12
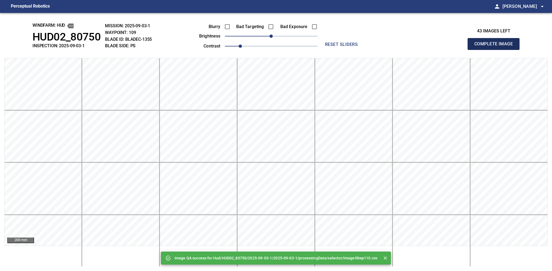
click at [495, 50] on button "Complete Image" at bounding box center [493, 44] width 52 height 12
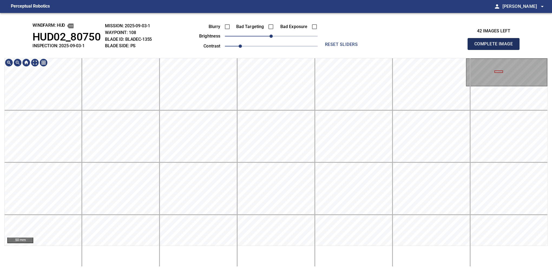
click at [495, 50] on button "Complete Image" at bounding box center [493, 44] width 52 height 12
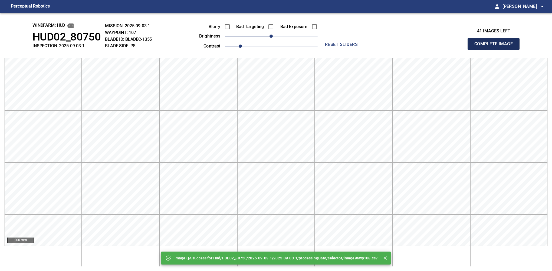
click at [495, 50] on button "Complete Image" at bounding box center [493, 44] width 52 height 12
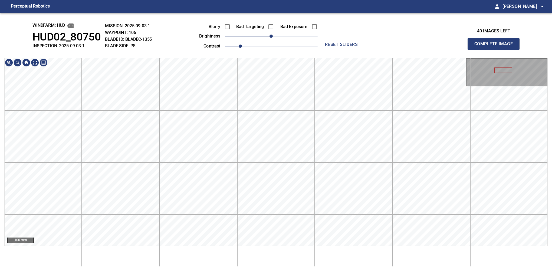
drag, startPoint x: 499, startPoint y: 53, endPoint x: 504, endPoint y: 56, distance: 5.7
click at [495, 50] on button "Complete Image" at bounding box center [493, 44] width 52 height 12
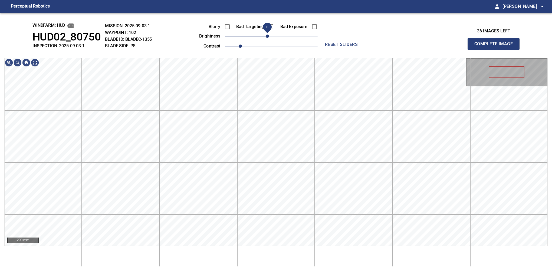
drag, startPoint x: 269, startPoint y: 36, endPoint x: 266, endPoint y: 39, distance: 4.2
click at [266, 38] on span "-10" at bounding box center [266, 36] width 3 height 3
click at [495, 50] on button "Complete Image" at bounding box center [493, 44] width 52 height 12
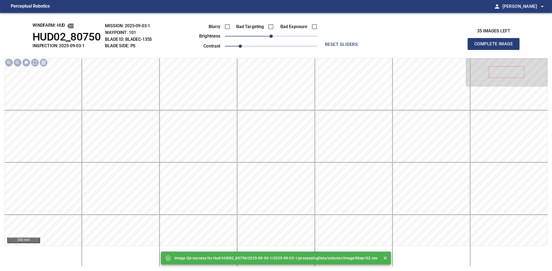
click at [283, 271] on html "Perceptual Robotics person Alex Semenov arrow_drop_down Image QA success for Hu…" at bounding box center [276, 135] width 552 height 271
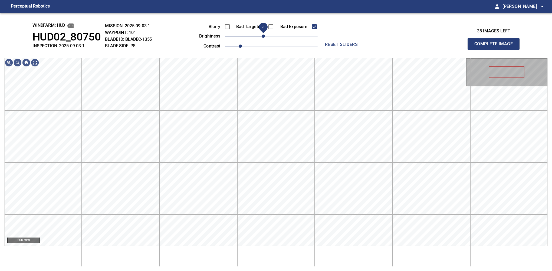
click at [264, 37] on span "-20" at bounding box center [262, 36] width 3 height 3
click at [495, 50] on button "Complete Image" at bounding box center [493, 44] width 52 height 12
click at [267, 38] on span "-10" at bounding box center [266, 36] width 3 height 3
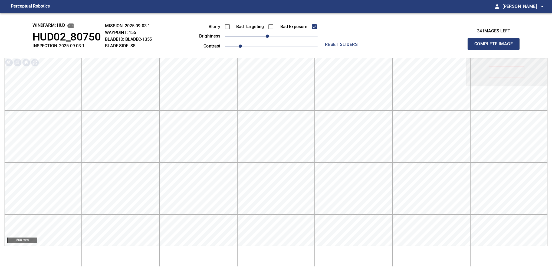
click at [495, 50] on button "Complete Image" at bounding box center [493, 44] width 52 height 12
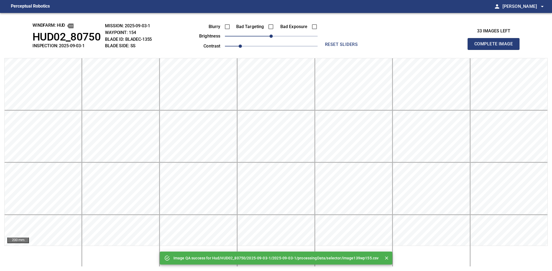
drag, startPoint x: 284, startPoint y: 42, endPoint x: 286, endPoint y: 38, distance: 4.4
click at [287, 40] on div "Blurry Bad Targeting Bad Exposure brightness 0 contrast 1" at bounding box center [252, 35] width 131 height 29
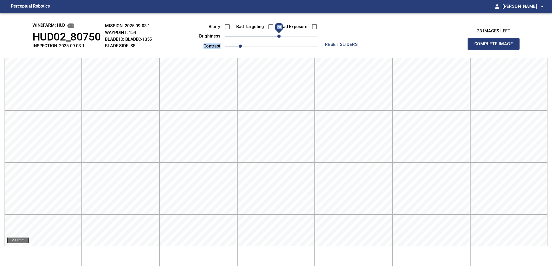
drag, startPoint x: 281, startPoint y: 39, endPoint x: 278, endPoint y: 38, distance: 2.9
click at [278, 38] on span "20" at bounding box center [278, 36] width 3 height 3
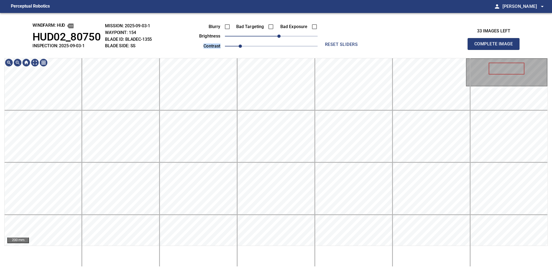
click at [495, 50] on button "Complete Image" at bounding box center [493, 44] width 52 height 12
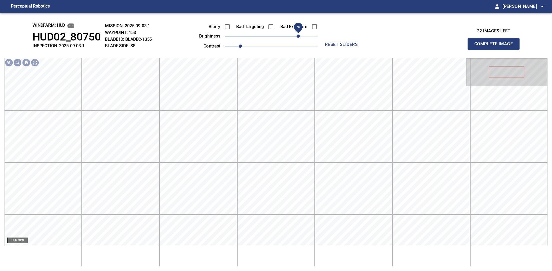
drag, startPoint x: 273, startPoint y: 38, endPoint x: 297, endPoint y: 33, distance: 24.0
click at [297, 35] on span "70" at bounding box center [297, 36] width 3 height 3
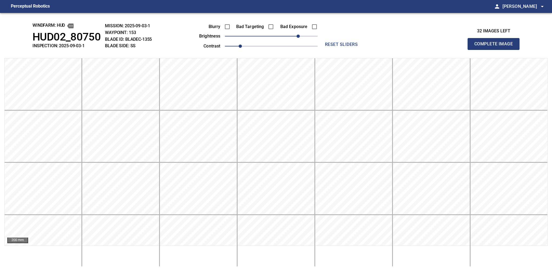
click at [495, 50] on button "Complete Image" at bounding box center [493, 44] width 52 height 12
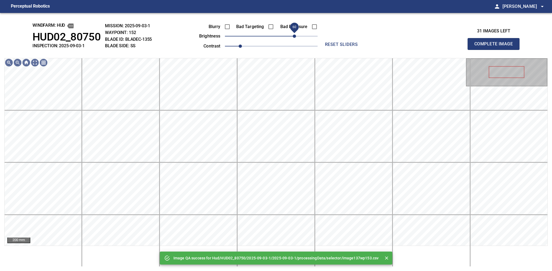
drag, startPoint x: 297, startPoint y: 33, endPoint x: 292, endPoint y: 34, distance: 4.7
click at [292, 34] on span "60" at bounding box center [271, 36] width 93 height 8
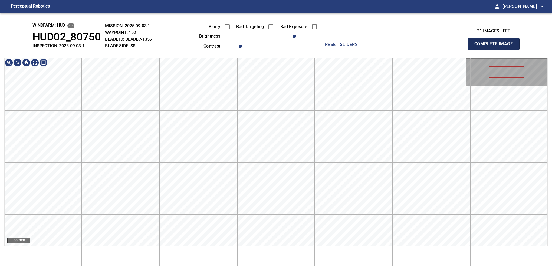
click at [495, 50] on button "Complete Image" at bounding box center [493, 44] width 52 height 12
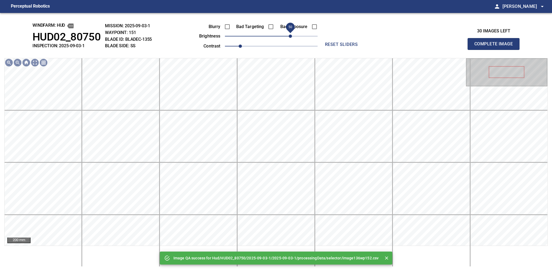
click at [292, 35] on span "50" at bounding box center [271, 36] width 93 height 8
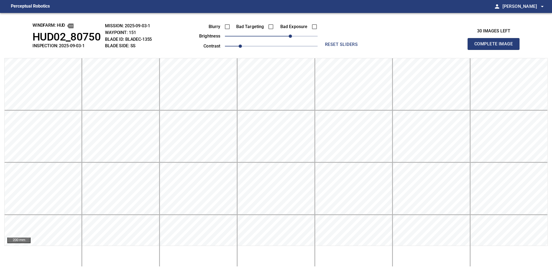
click at [495, 50] on button "Complete Image" at bounding box center [493, 44] width 52 height 12
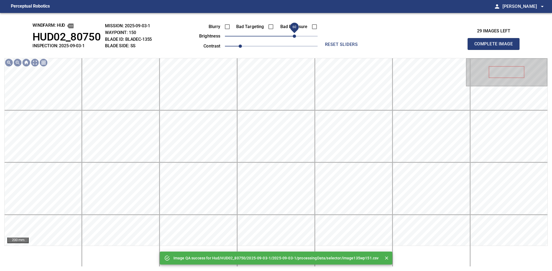
click at [293, 37] on span "60" at bounding box center [271, 36] width 93 height 8
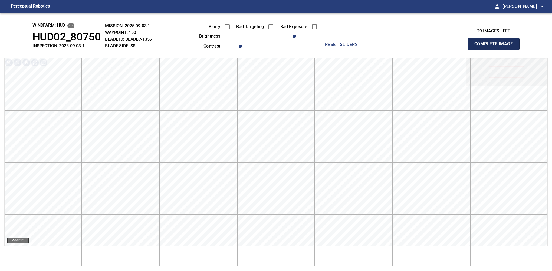
click at [495, 50] on button "Complete Image" at bounding box center [493, 44] width 52 height 12
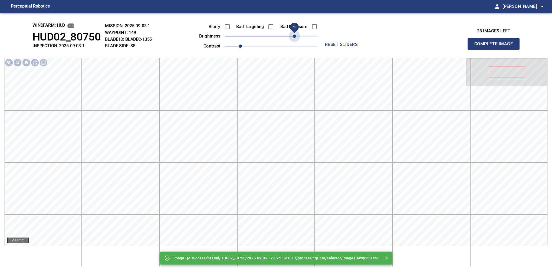
click at [293, 37] on span "60" at bounding box center [271, 36] width 93 height 8
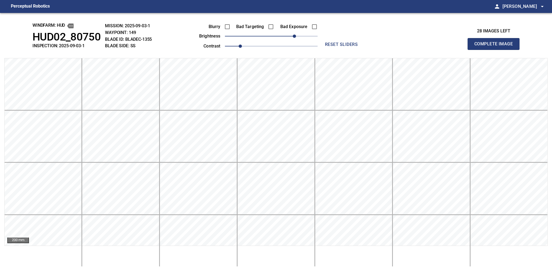
click at [495, 50] on button "Complete Image" at bounding box center [493, 44] width 52 height 12
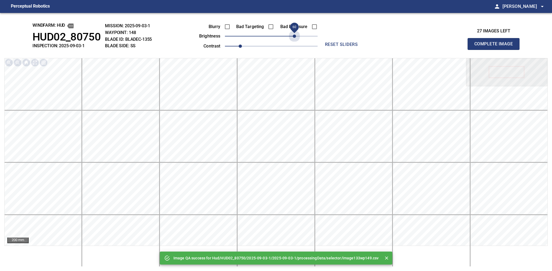
click at [293, 37] on span "60" at bounding box center [271, 36] width 93 height 8
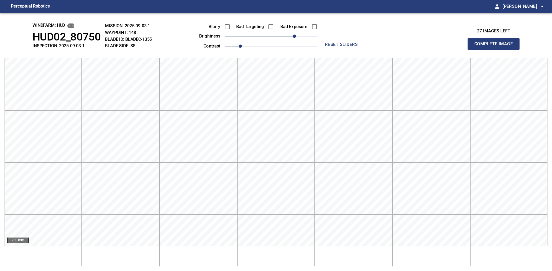
click at [495, 50] on button "Complete Image" at bounding box center [493, 44] width 52 height 12
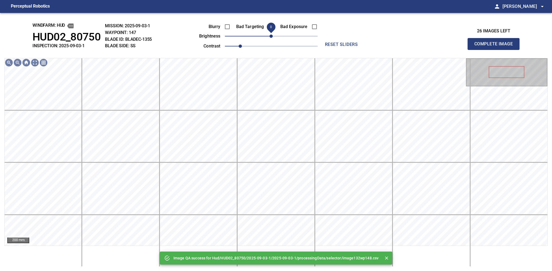
drag, startPoint x: 293, startPoint y: 37, endPoint x: 269, endPoint y: 37, distance: 23.8
click at [269, 37] on span "0" at bounding box center [271, 36] width 93 height 8
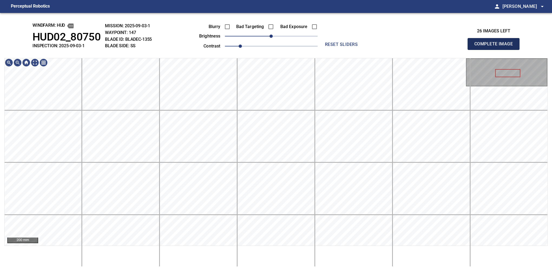
click at [495, 50] on button "Complete Image" at bounding box center [493, 44] width 52 height 12
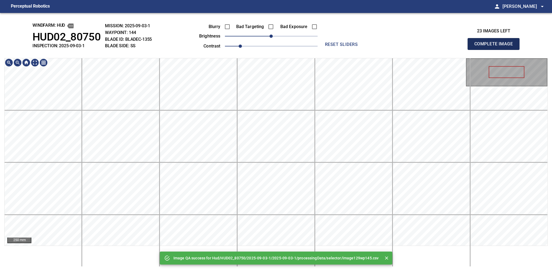
click at [495, 50] on button "Complete Image" at bounding box center [493, 44] width 52 height 12
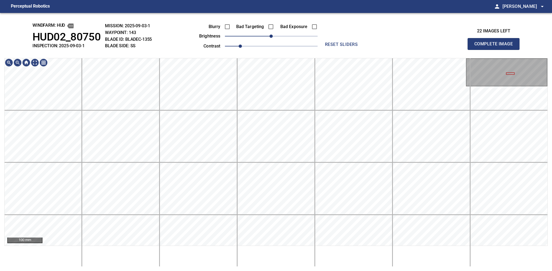
click at [495, 50] on button "Complete Image" at bounding box center [493, 44] width 52 height 12
click at [275, 29] on div "windfarm: Hud HUD02_80750 INSPECTION: 2025-09-03-1 MISSION: 2025-09-03-1 WAYPOI…" at bounding box center [276, 142] width 552 height 258
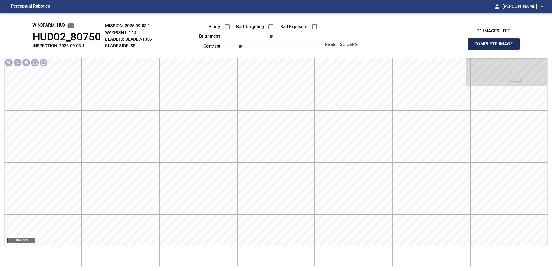
click at [495, 50] on button "Complete Image" at bounding box center [493, 44] width 52 height 12
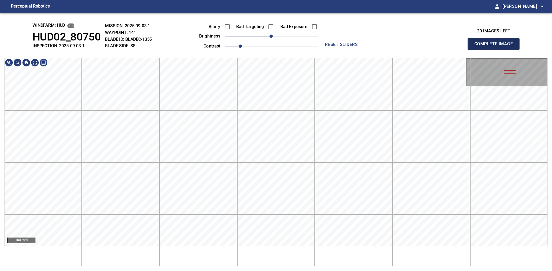
click at [495, 50] on button "Complete Image" at bounding box center [493, 44] width 52 height 12
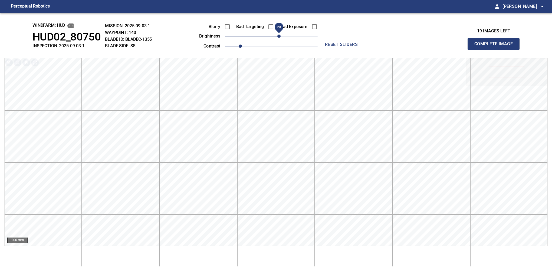
drag, startPoint x: 275, startPoint y: 38, endPoint x: 279, endPoint y: 38, distance: 3.8
click at [279, 38] on span "20" at bounding box center [278, 36] width 3 height 3
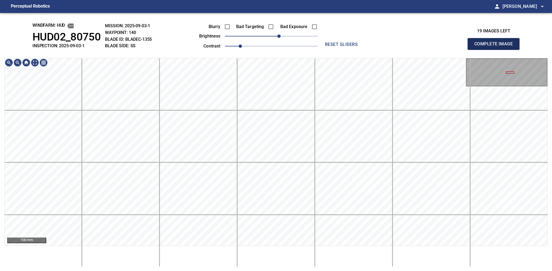
click at [495, 50] on button "Complete Image" at bounding box center [493, 44] width 52 height 12
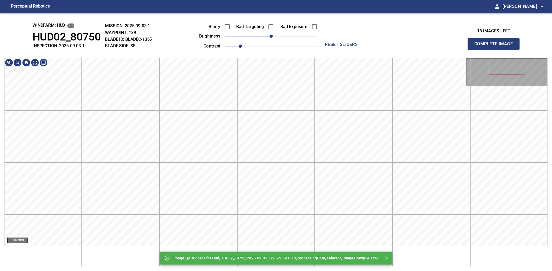
click at [324, 271] on html "Perceptual Robotics person Alex Semenov arrow_drop_down Image QA success for Hu…" at bounding box center [276, 135] width 552 height 271
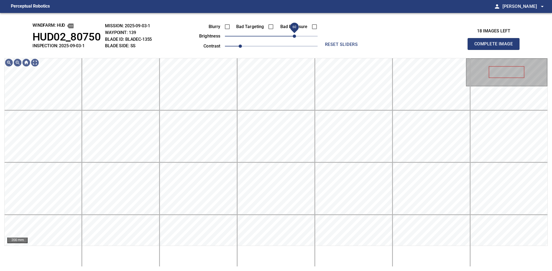
drag, startPoint x: 288, startPoint y: 35, endPoint x: 293, endPoint y: 34, distance: 5.2
click at [293, 34] on span "60" at bounding box center [271, 36] width 93 height 8
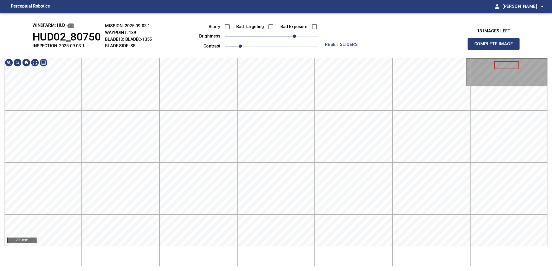
click at [309, 271] on html "Perceptual Robotics person Alex Semenov arrow_drop_down windfarm: Hud HUD02_807…" at bounding box center [276, 135] width 552 height 271
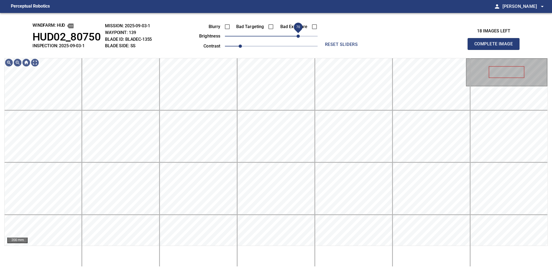
drag, startPoint x: 294, startPoint y: 37, endPoint x: 296, endPoint y: 34, distance: 3.8
click at [296, 35] on span "70" at bounding box center [297, 36] width 3 height 3
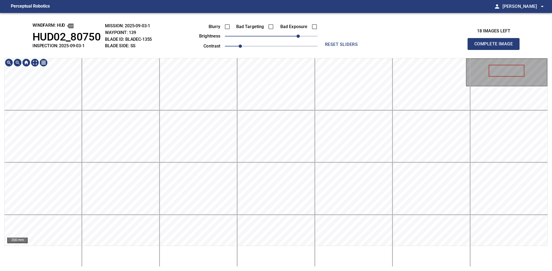
click at [315, 271] on html "Perceptual Robotics person Alex Semenov arrow_drop_down windfarm: Hud HUD02_807…" at bounding box center [276, 135] width 552 height 271
click at [349, 251] on div "100 mm" at bounding box center [275, 162] width 543 height 209
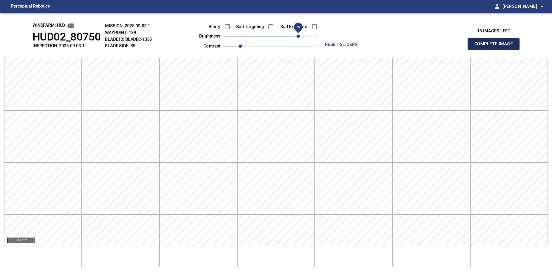
click at [495, 50] on button "Complete Image" at bounding box center [493, 44] width 52 height 12
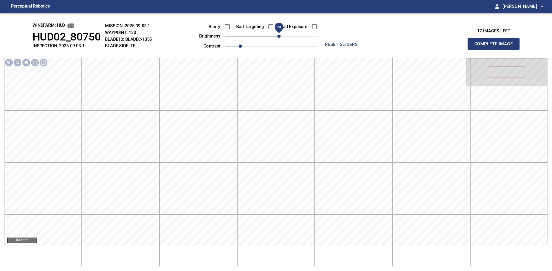
drag, startPoint x: 274, startPoint y: 36, endPoint x: 277, endPoint y: 37, distance: 3.8
click at [277, 37] on span "20" at bounding box center [278, 36] width 3 height 3
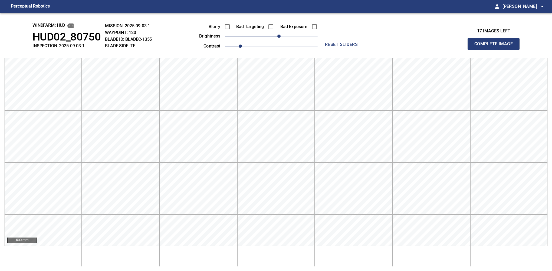
click at [495, 50] on button "Complete Image" at bounding box center [493, 44] width 52 height 12
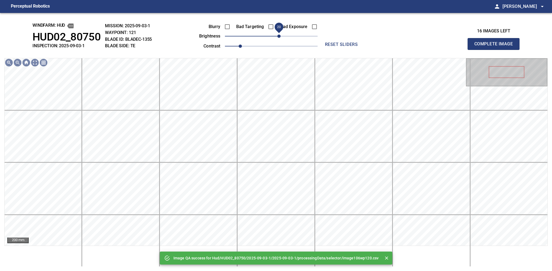
drag, startPoint x: 273, startPoint y: 36, endPoint x: 277, endPoint y: 36, distance: 3.9
click at [277, 36] on span "20" at bounding box center [278, 36] width 3 height 3
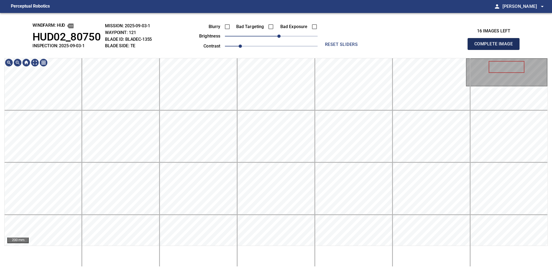
click at [495, 50] on button "Complete Image" at bounding box center [493, 44] width 52 height 12
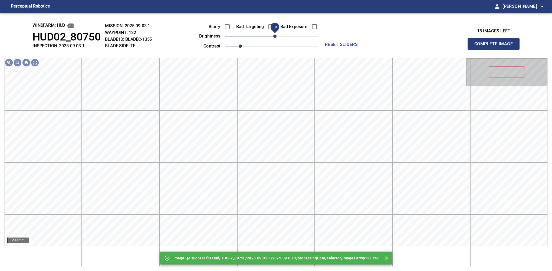
drag, startPoint x: 273, startPoint y: 37, endPoint x: 276, endPoint y: 36, distance: 3.2
click at [276, 36] on span "10" at bounding box center [274, 36] width 3 height 3
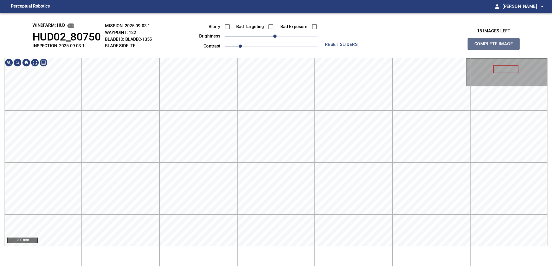
click at [495, 50] on button "Complete Image" at bounding box center [493, 44] width 52 height 12
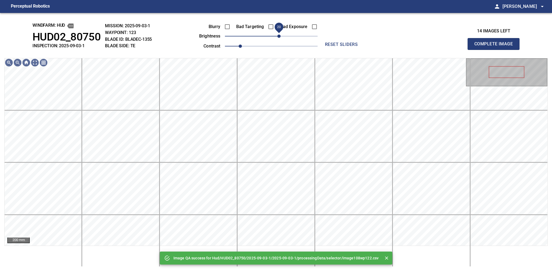
drag, startPoint x: 274, startPoint y: 36, endPoint x: 280, endPoint y: 36, distance: 6.0
click at [280, 36] on span "20" at bounding box center [278, 36] width 3 height 3
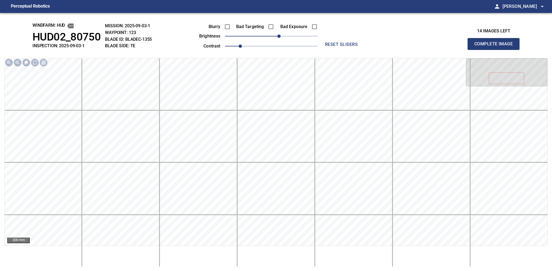
click at [495, 50] on button "Complete Image" at bounding box center [493, 44] width 52 height 12
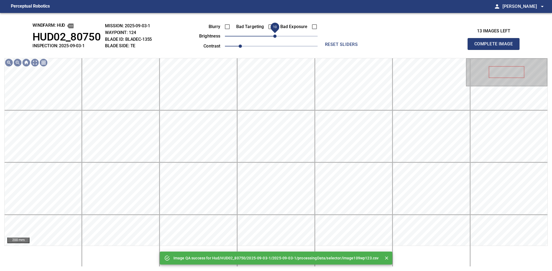
click at [276, 36] on span "10" at bounding box center [274, 36] width 3 height 3
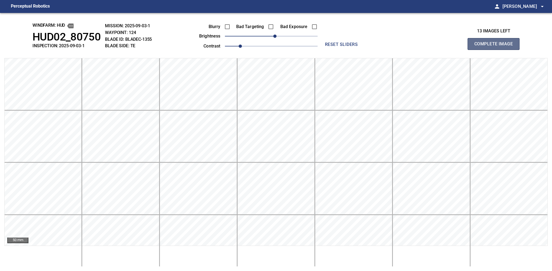
click at [495, 50] on button "Complete Image" at bounding box center [493, 44] width 52 height 12
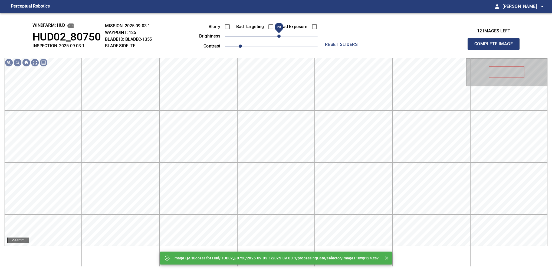
drag, startPoint x: 277, startPoint y: 36, endPoint x: 280, endPoint y: 35, distance: 3.5
click at [280, 35] on span "20" at bounding box center [278, 36] width 3 height 3
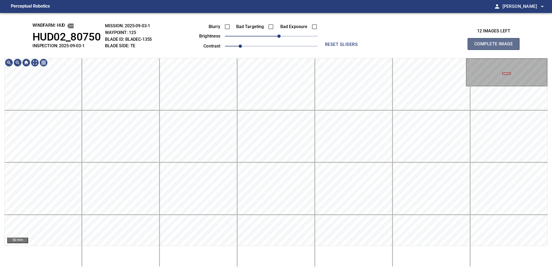
click at [495, 50] on button "Complete Image" at bounding box center [493, 44] width 52 height 12
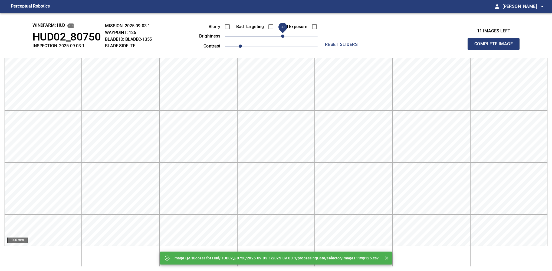
drag, startPoint x: 274, startPoint y: 38, endPoint x: 283, endPoint y: 37, distance: 8.5
click at [283, 37] on span "30" at bounding box center [282, 36] width 3 height 3
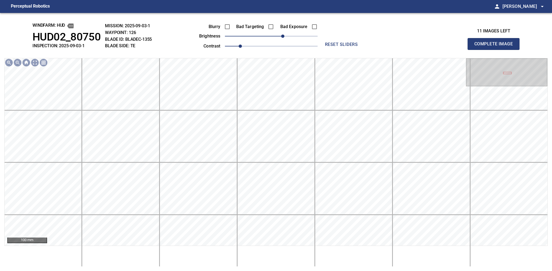
click at [495, 50] on button "Complete Image" at bounding box center [493, 44] width 52 height 12
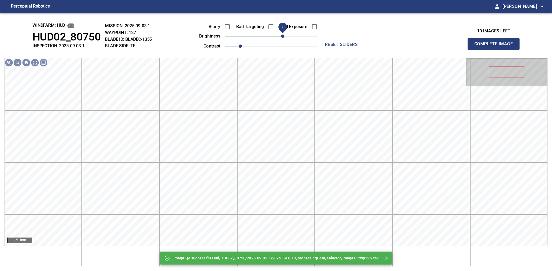
drag, startPoint x: 281, startPoint y: 38, endPoint x: 284, endPoint y: 35, distance: 4.6
click at [284, 35] on span "30" at bounding box center [271, 36] width 93 height 8
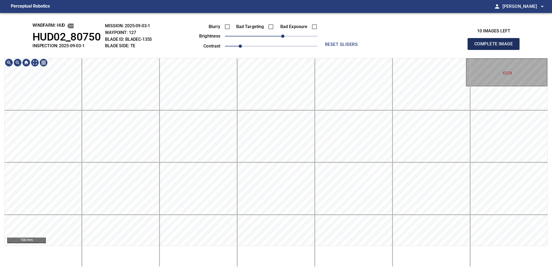
click at [495, 50] on button "Complete Image" at bounding box center [493, 44] width 52 height 12
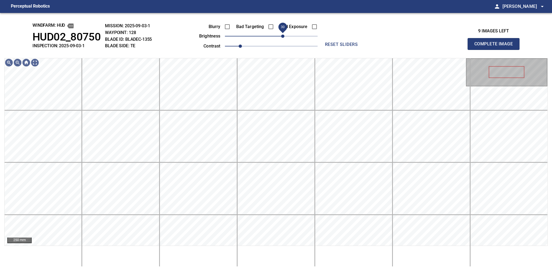
drag, startPoint x: 274, startPoint y: 39, endPoint x: 283, endPoint y: 35, distance: 10.9
click at [283, 35] on span "30" at bounding box center [282, 36] width 3 height 3
click at [284, 37] on span "30" at bounding box center [282, 36] width 3 height 3
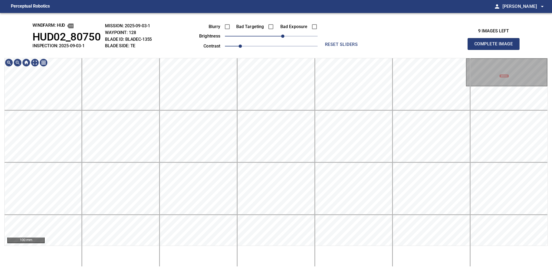
click at [495, 50] on button "Complete Image" at bounding box center [493, 44] width 52 height 12
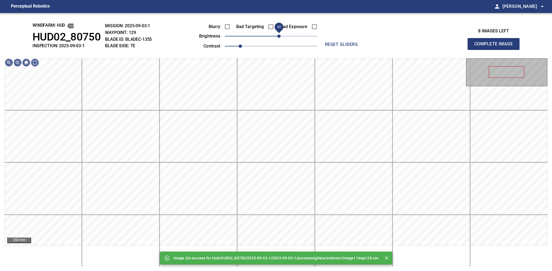
click at [280, 37] on span "20" at bounding box center [278, 36] width 3 height 3
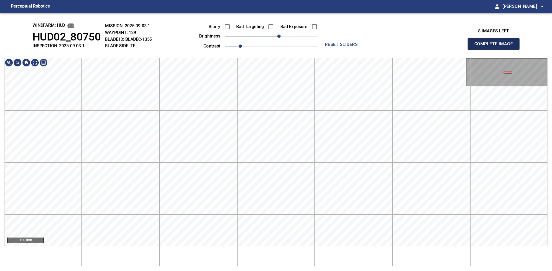
click at [495, 50] on button "Complete Image" at bounding box center [493, 44] width 52 height 12
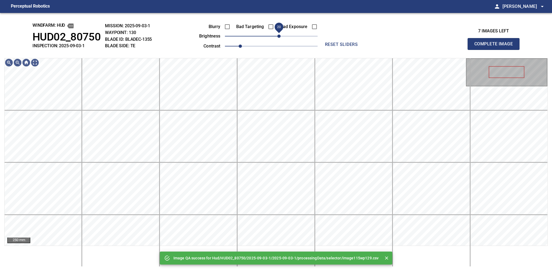
drag, startPoint x: 276, startPoint y: 38, endPoint x: 280, endPoint y: 38, distance: 3.9
click at [280, 38] on span "20" at bounding box center [278, 36] width 3 height 3
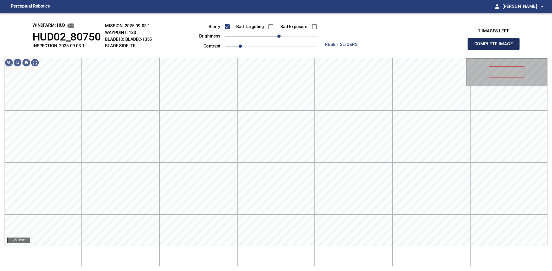
click at [495, 50] on button "Complete Image" at bounding box center [493, 44] width 52 height 12
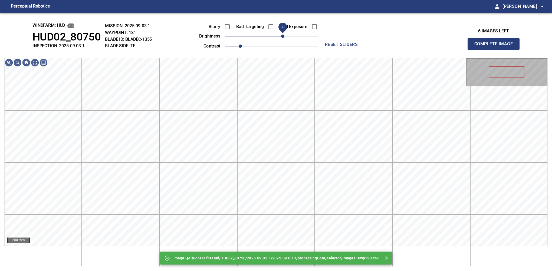
click at [284, 37] on span "30" at bounding box center [271, 36] width 93 height 8
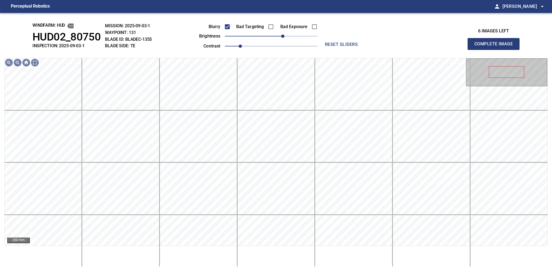
click at [495, 50] on button "Complete Image" at bounding box center [493, 44] width 52 height 12
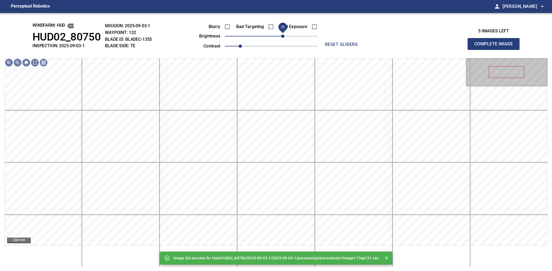
click at [282, 36] on span "30" at bounding box center [271, 36] width 93 height 8
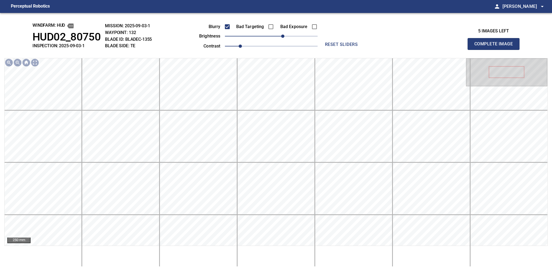
click at [495, 50] on button "Complete Image" at bounding box center [493, 44] width 52 height 12
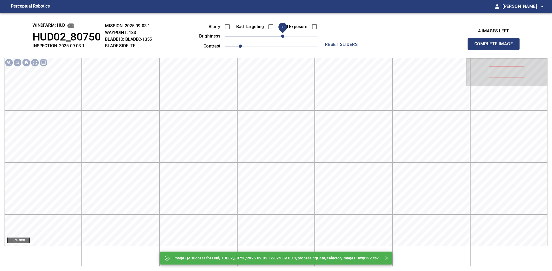
click at [284, 39] on span "30" at bounding box center [271, 36] width 93 height 8
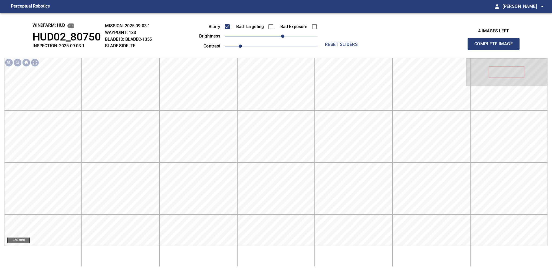
click at [495, 50] on button "Complete Image" at bounding box center [493, 44] width 52 height 12
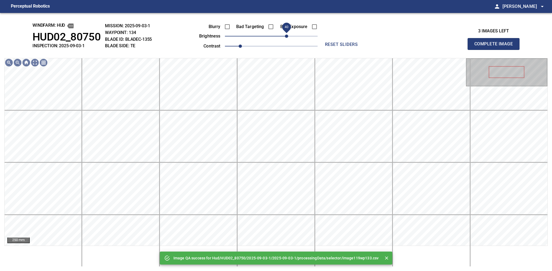
drag, startPoint x: 284, startPoint y: 35, endPoint x: 287, endPoint y: 34, distance: 2.9
click at [287, 34] on span "40" at bounding box center [271, 36] width 93 height 8
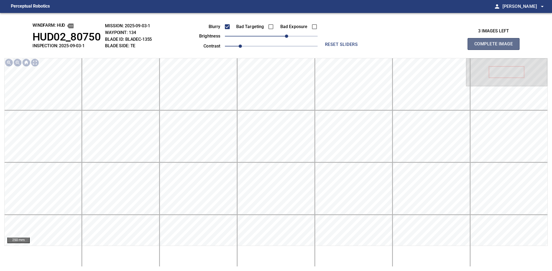
click at [495, 50] on button "Complete Image" at bounding box center [493, 44] width 52 height 12
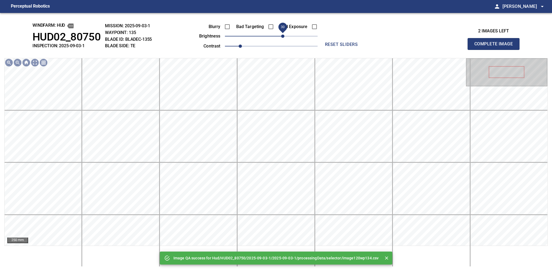
drag, startPoint x: 279, startPoint y: 37, endPoint x: 284, endPoint y: 37, distance: 5.7
click at [284, 37] on span "30" at bounding box center [271, 36] width 93 height 8
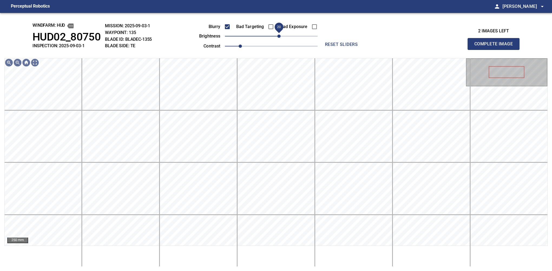
click at [280, 35] on span "20" at bounding box center [278, 36] width 3 height 3
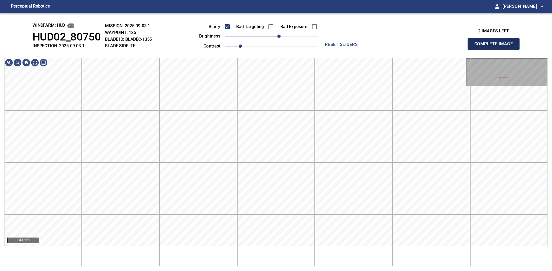
click at [495, 50] on button "Complete Image" at bounding box center [493, 44] width 52 height 12
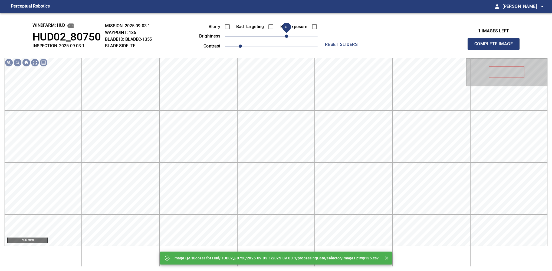
click at [285, 36] on span "40" at bounding box center [271, 36] width 93 height 8
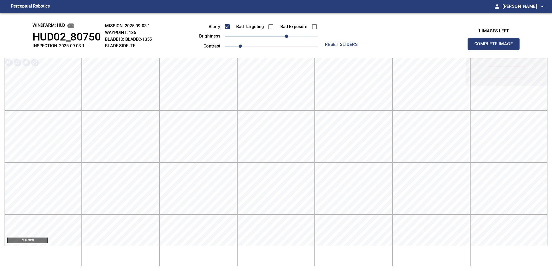
click at [495, 50] on button "Complete Image" at bounding box center [493, 44] width 52 height 12
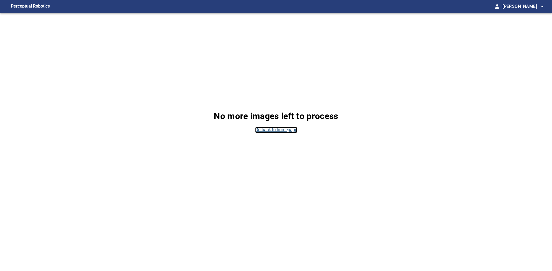
click at [266, 129] on link "Go back to homepage" at bounding box center [276, 130] width 42 height 6
